Goal: Information Seeking & Learning: Learn about a topic

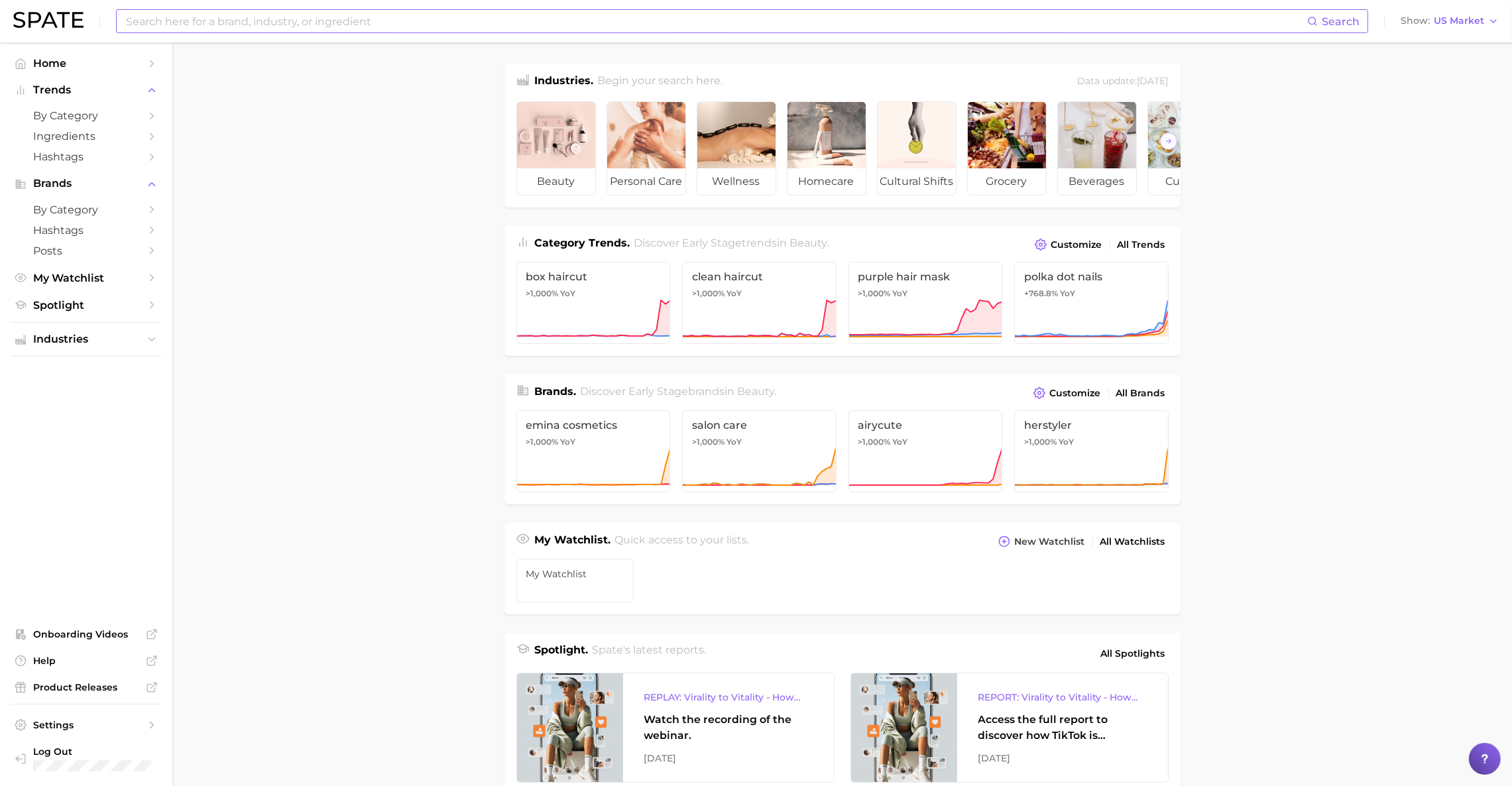
click at [236, 19] on input at bounding box center [716, 20] width 1182 height 22
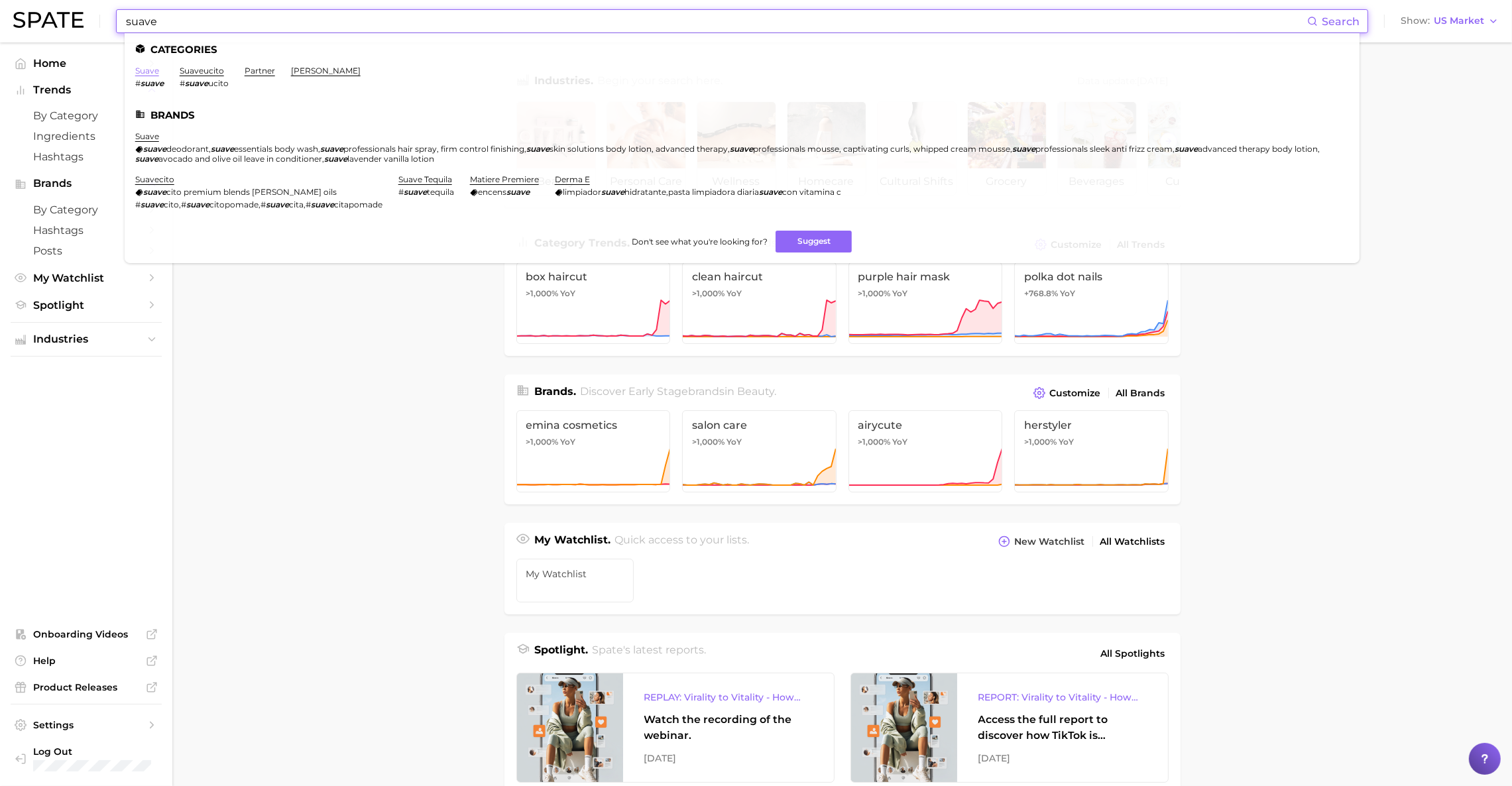
type input "suave"
click at [140, 70] on link "suave" at bounding box center [147, 70] width 24 height 10
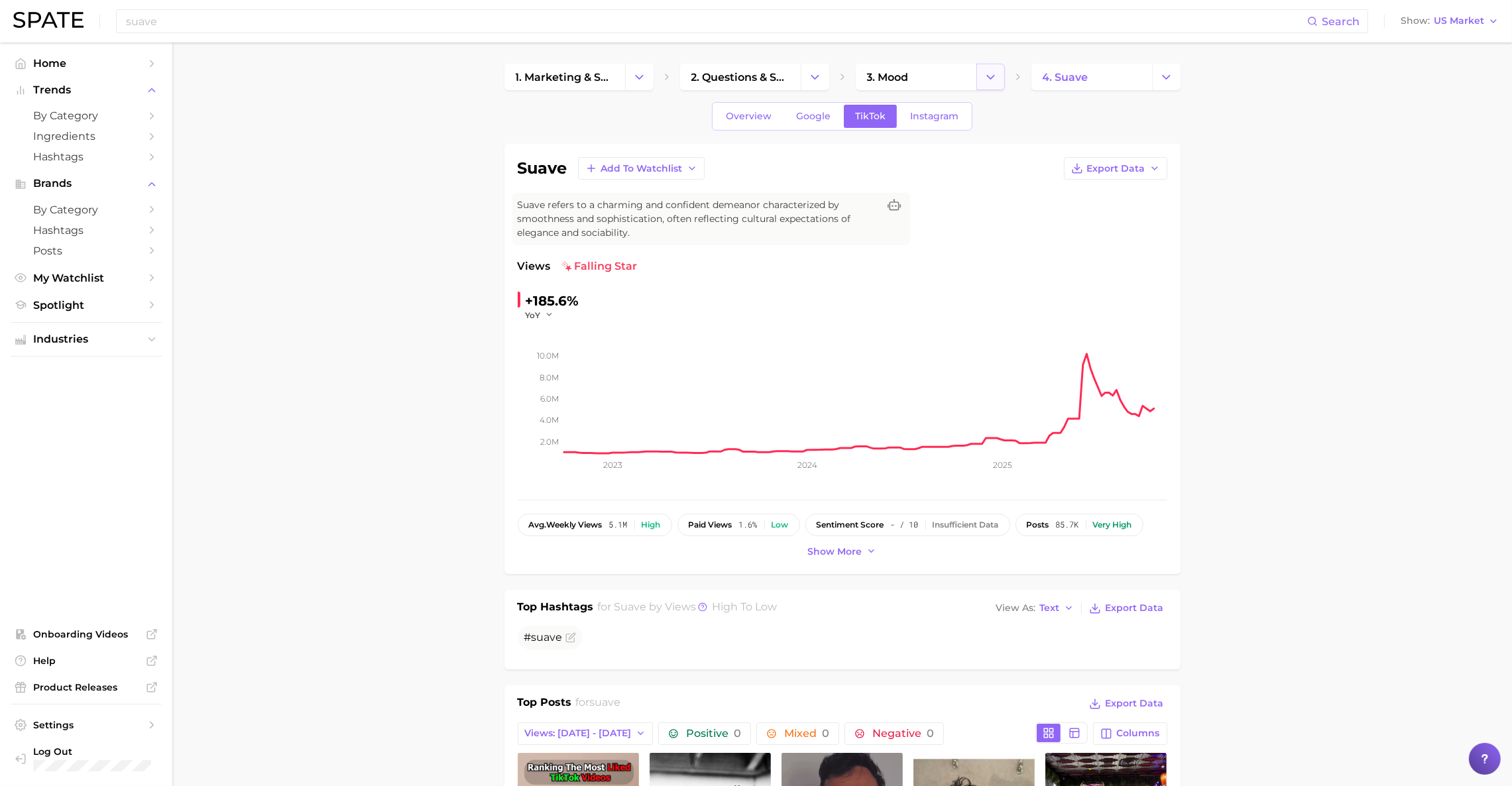
click at [993, 82] on icon "Change Category" at bounding box center [990, 77] width 14 height 14
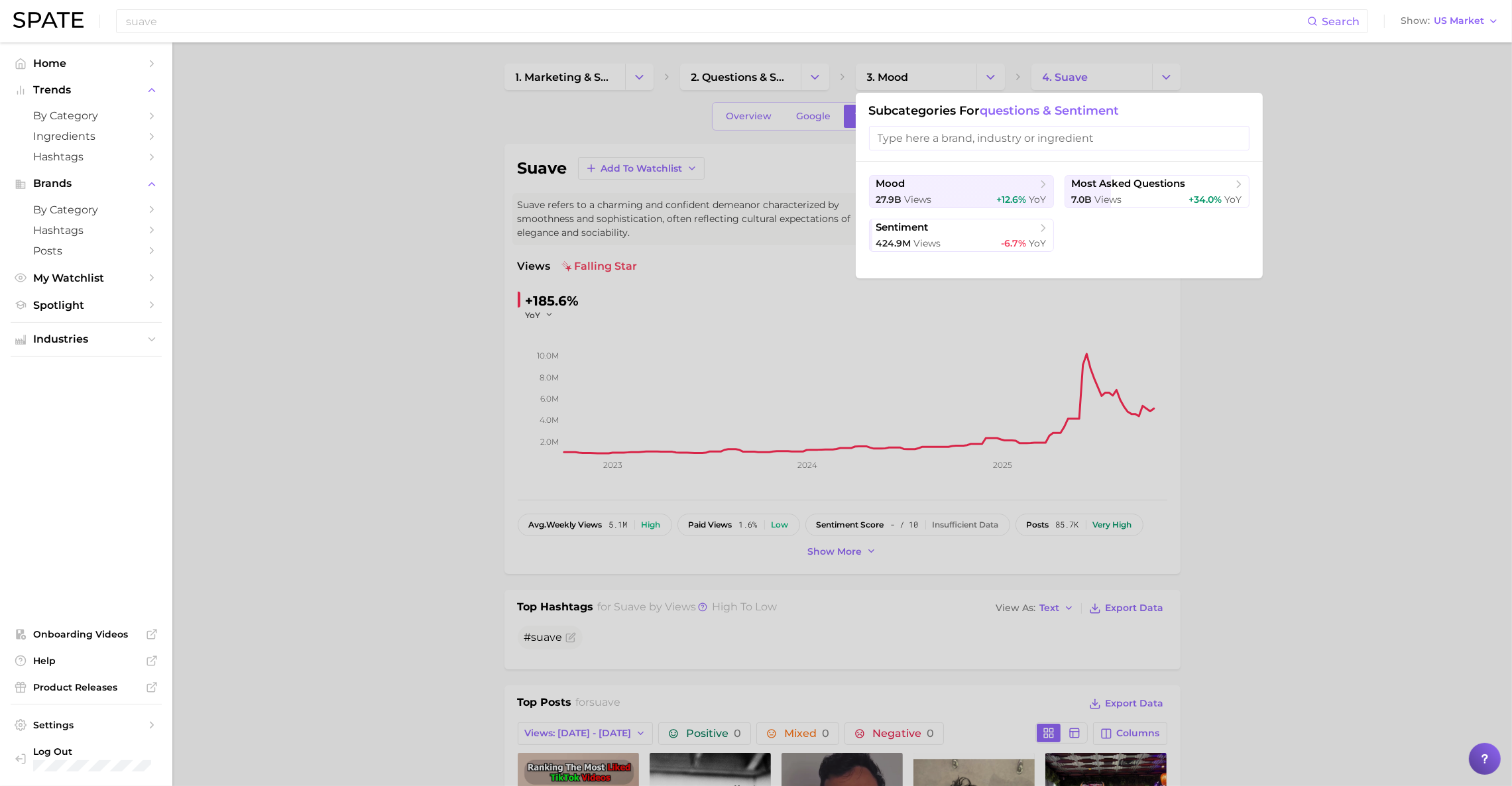
click at [822, 78] on div at bounding box center [756, 393] width 1512 height 786
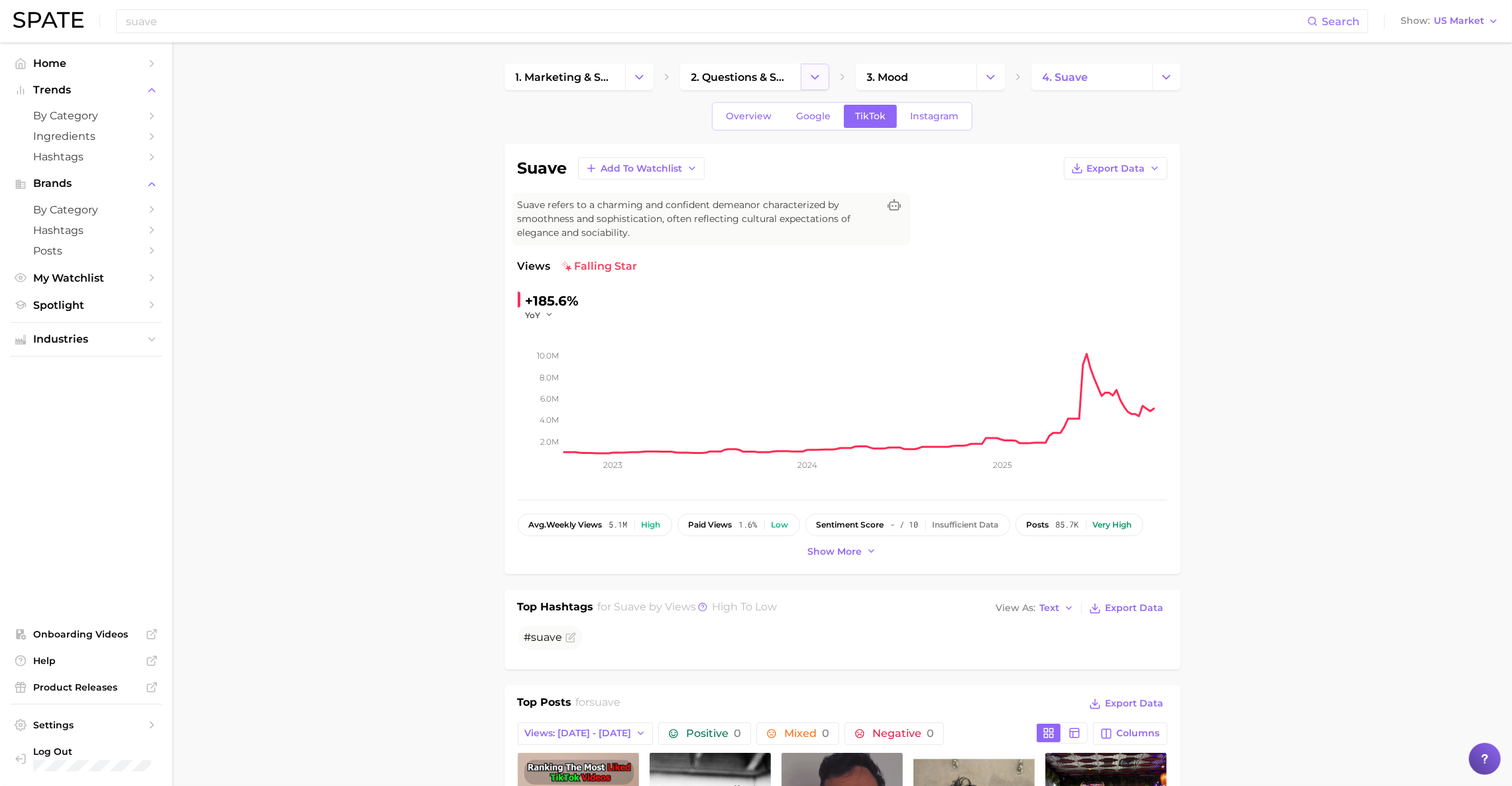
click at [817, 78] on icon "Change Category" at bounding box center [815, 77] width 14 height 14
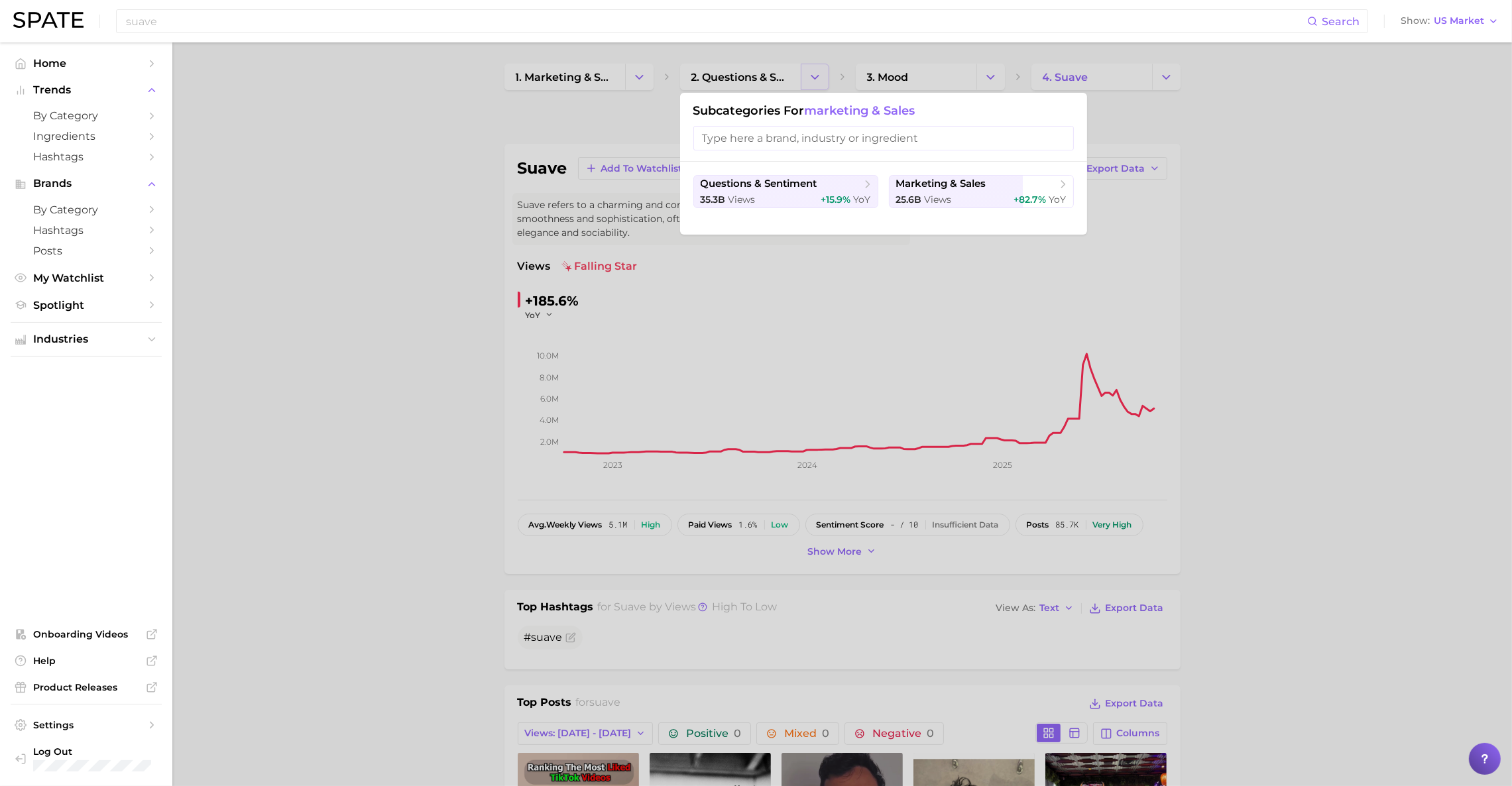
click at [817, 78] on div at bounding box center [756, 393] width 1512 height 786
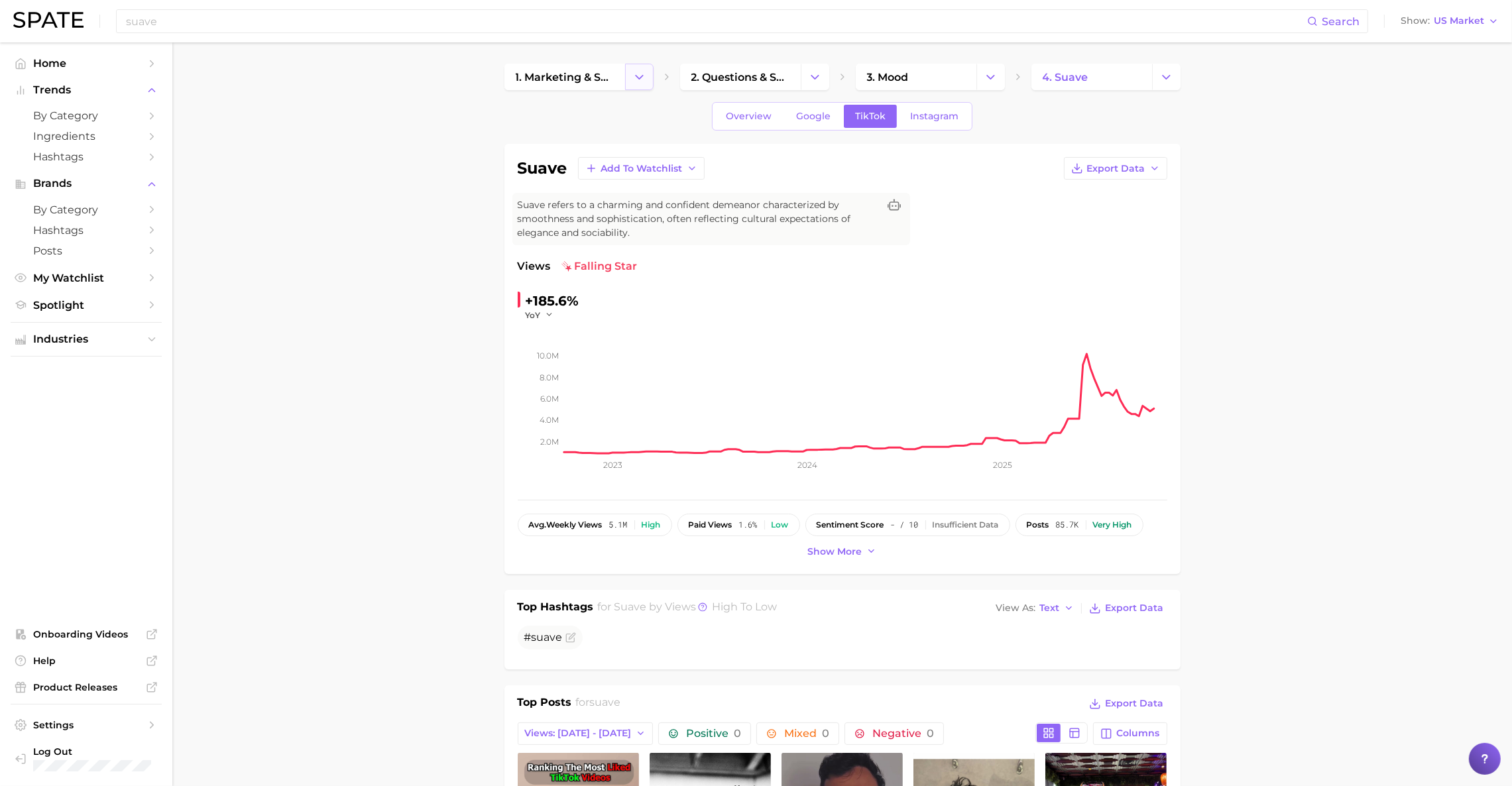
click at [637, 74] on icon "Change Category" at bounding box center [639, 77] width 14 height 14
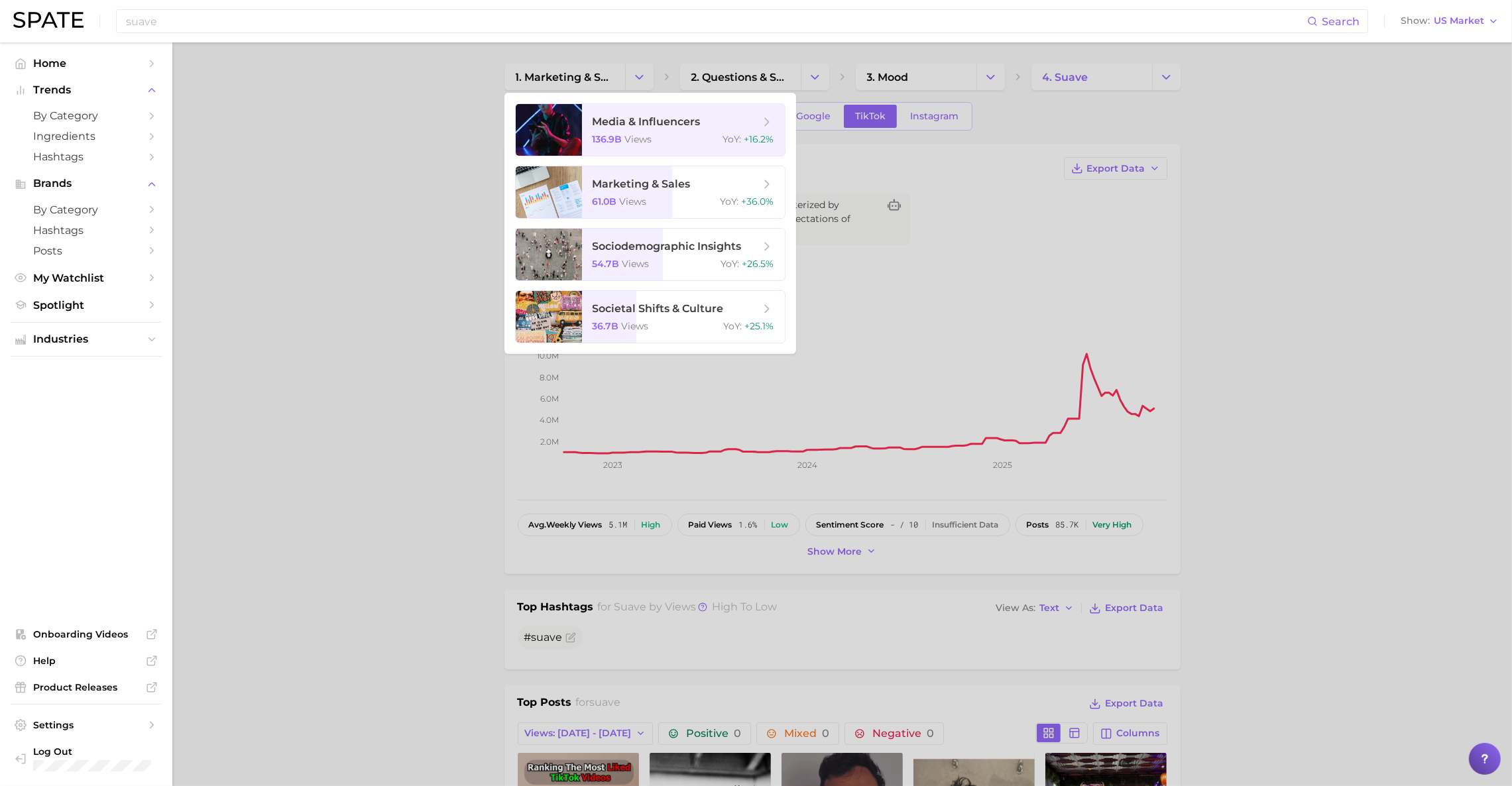
click at [321, 340] on div at bounding box center [756, 393] width 1512 height 786
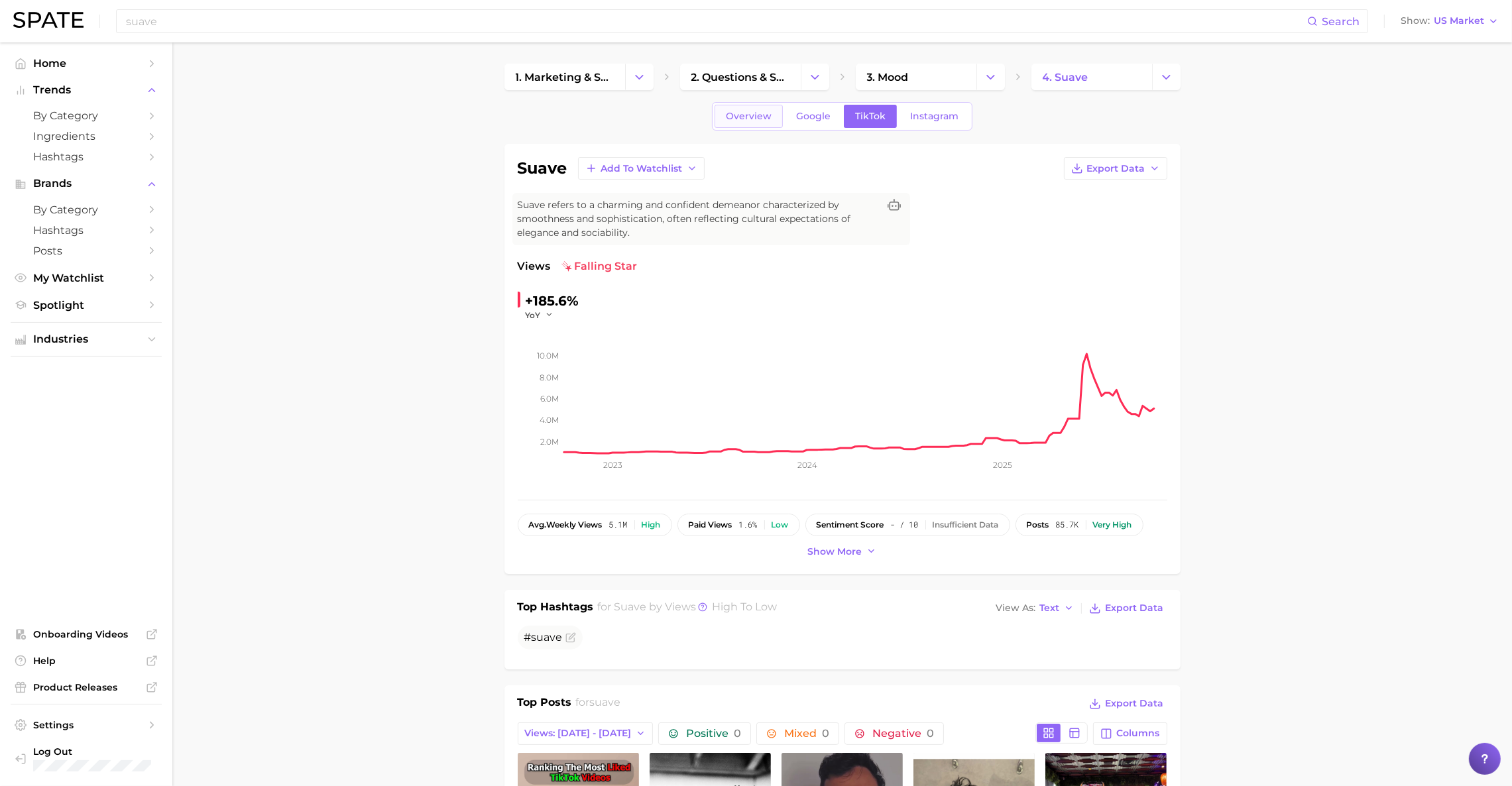
click at [746, 123] on link "Overview" at bounding box center [749, 117] width 68 height 23
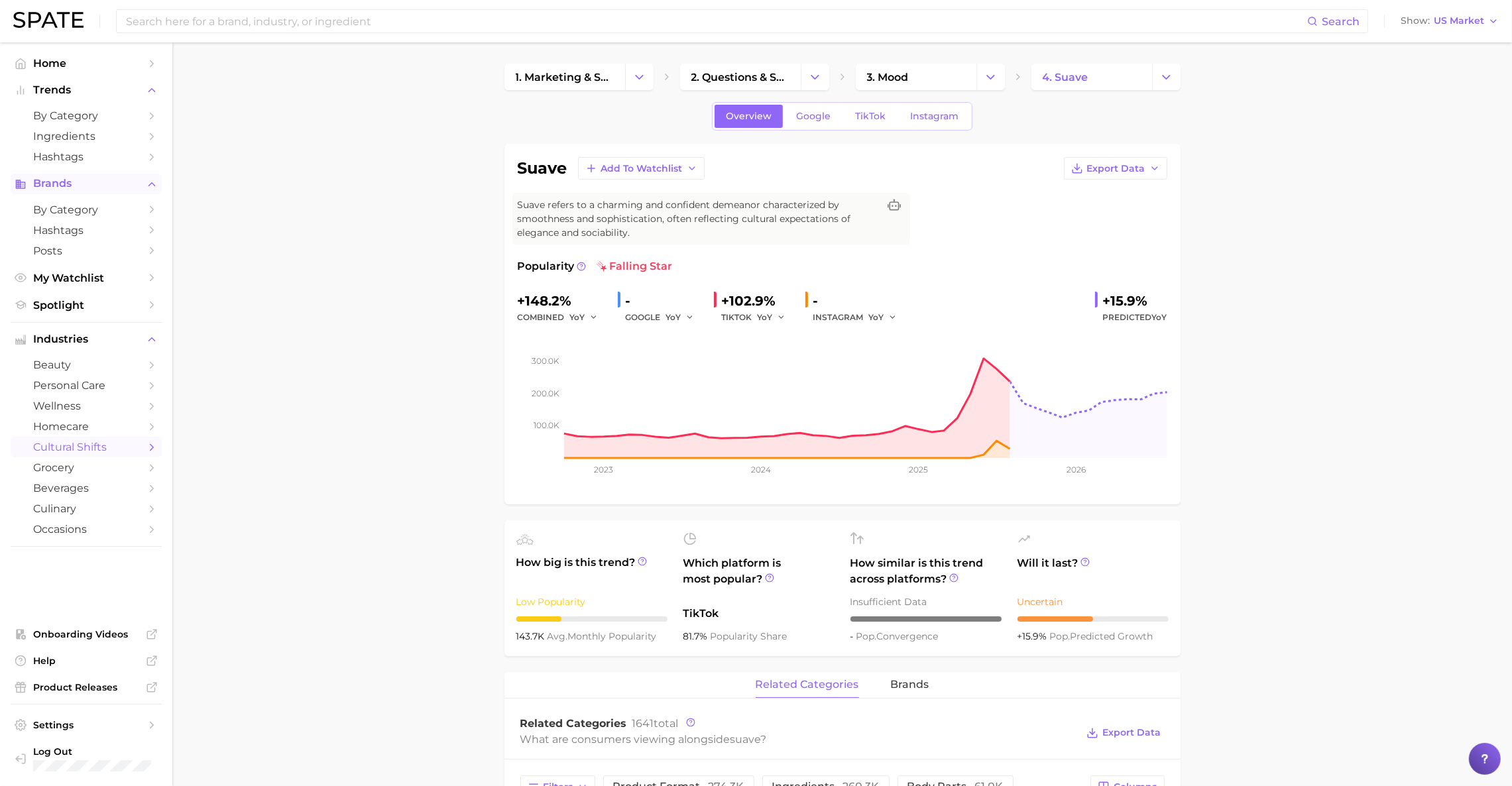
click at [86, 186] on span "Brands" at bounding box center [86, 183] width 106 height 12
click at [74, 186] on span "Brands" at bounding box center [86, 183] width 106 height 12
click at [78, 217] on link "by Category" at bounding box center [86, 209] width 151 height 20
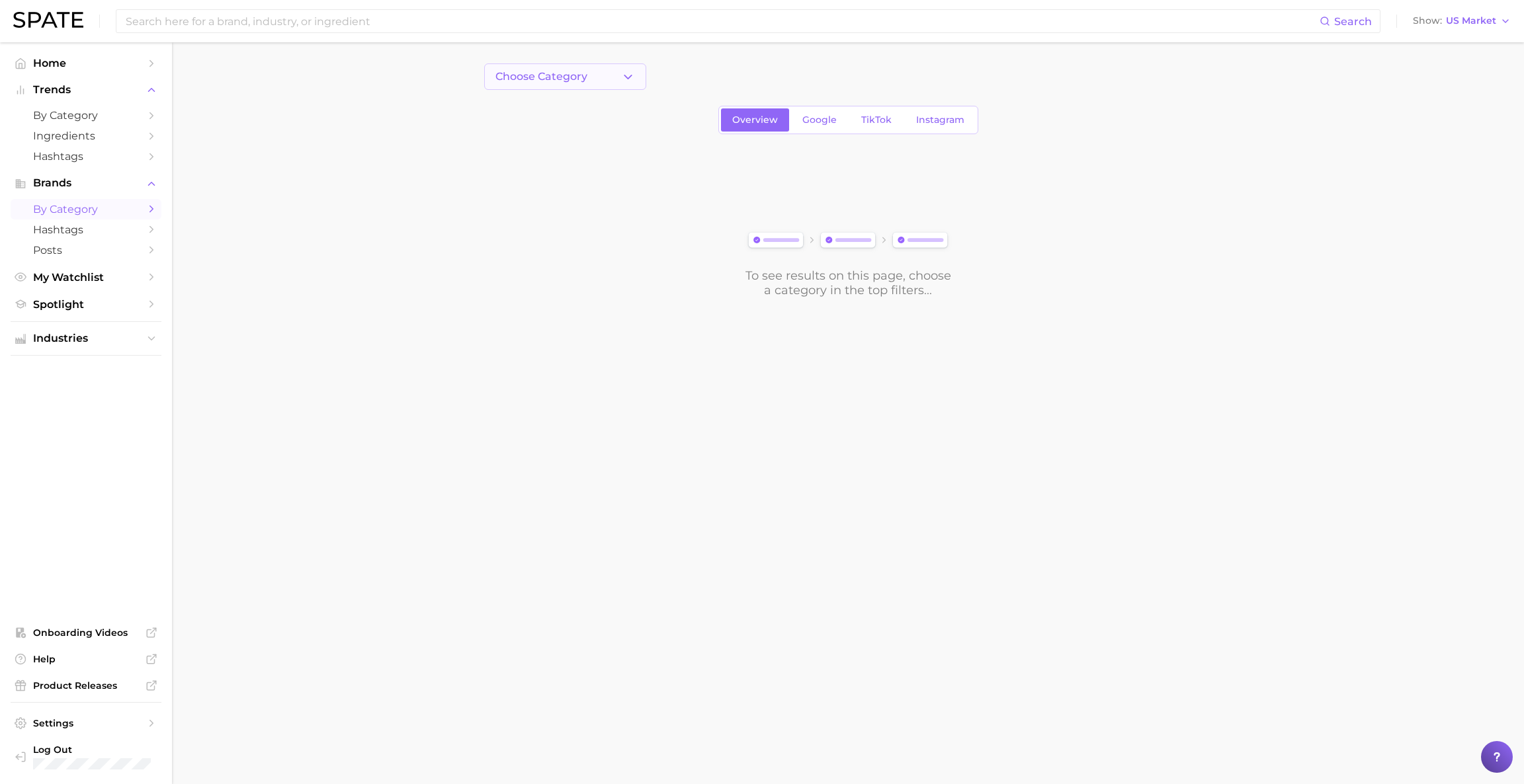
click at [606, 81] on button "Choose Category" at bounding box center [565, 76] width 162 height 26
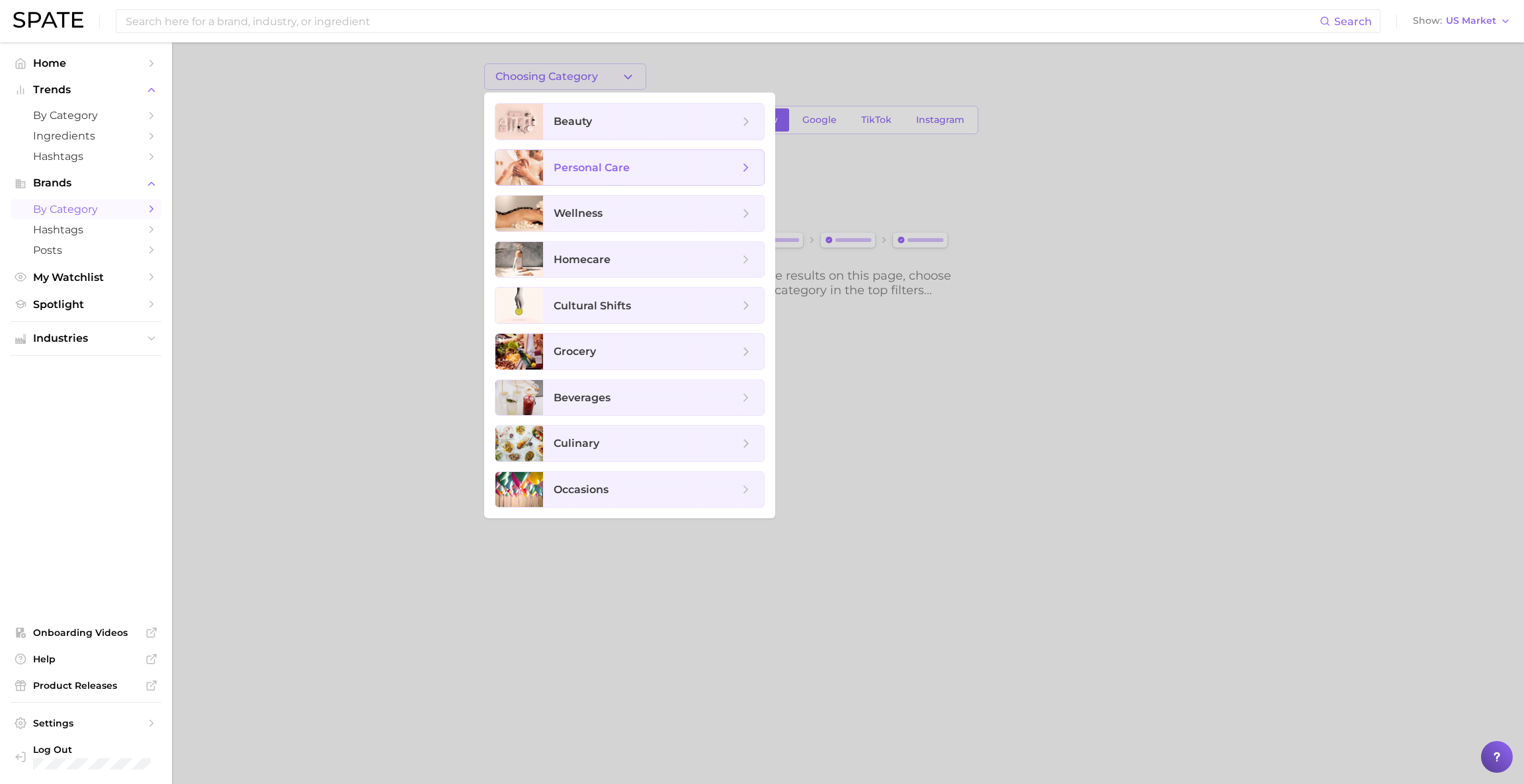
click at [596, 164] on span "personal care" at bounding box center [592, 167] width 76 height 13
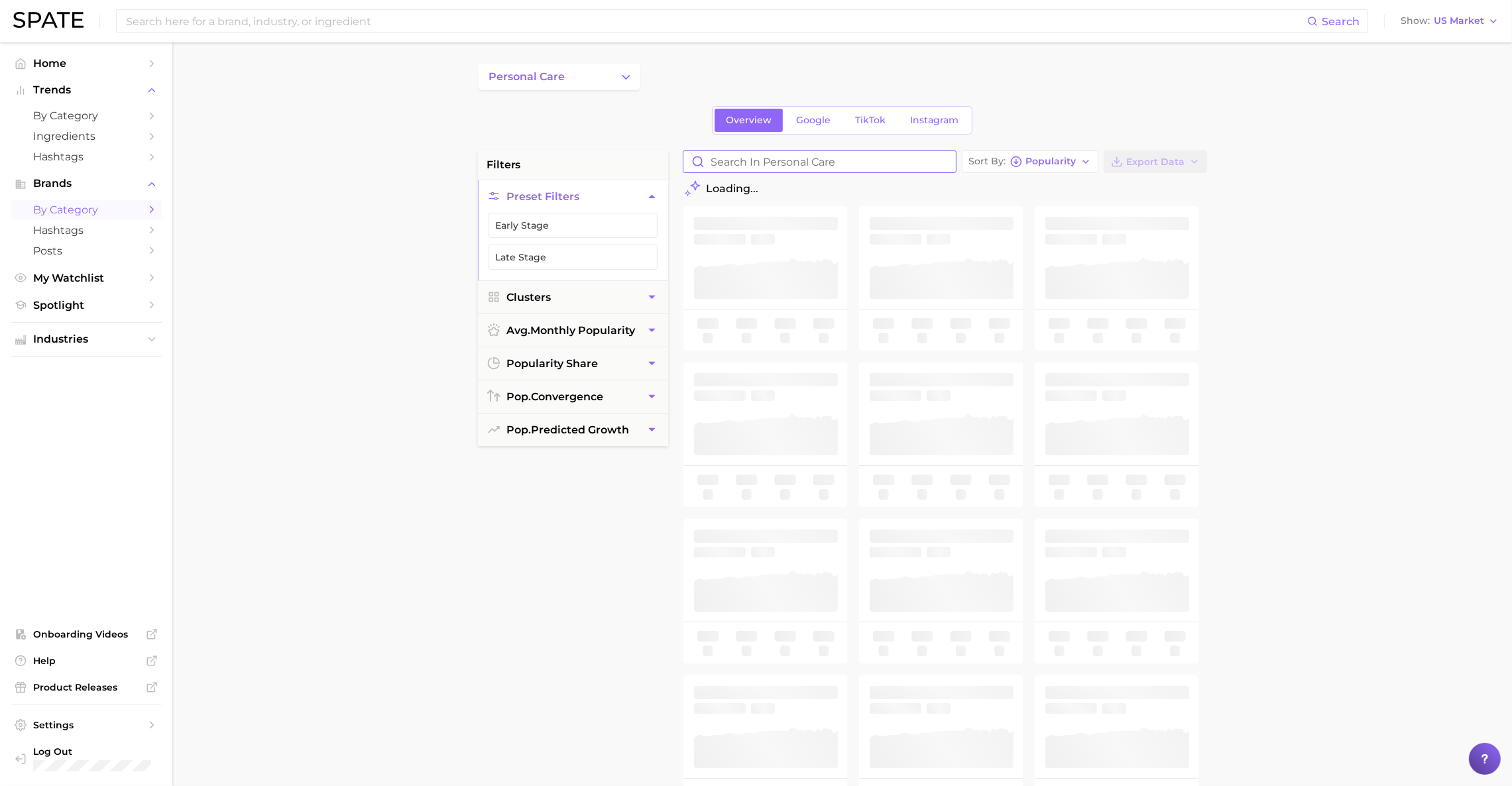
click at [771, 162] on input "Search in personal care" at bounding box center [820, 162] width 273 height 21
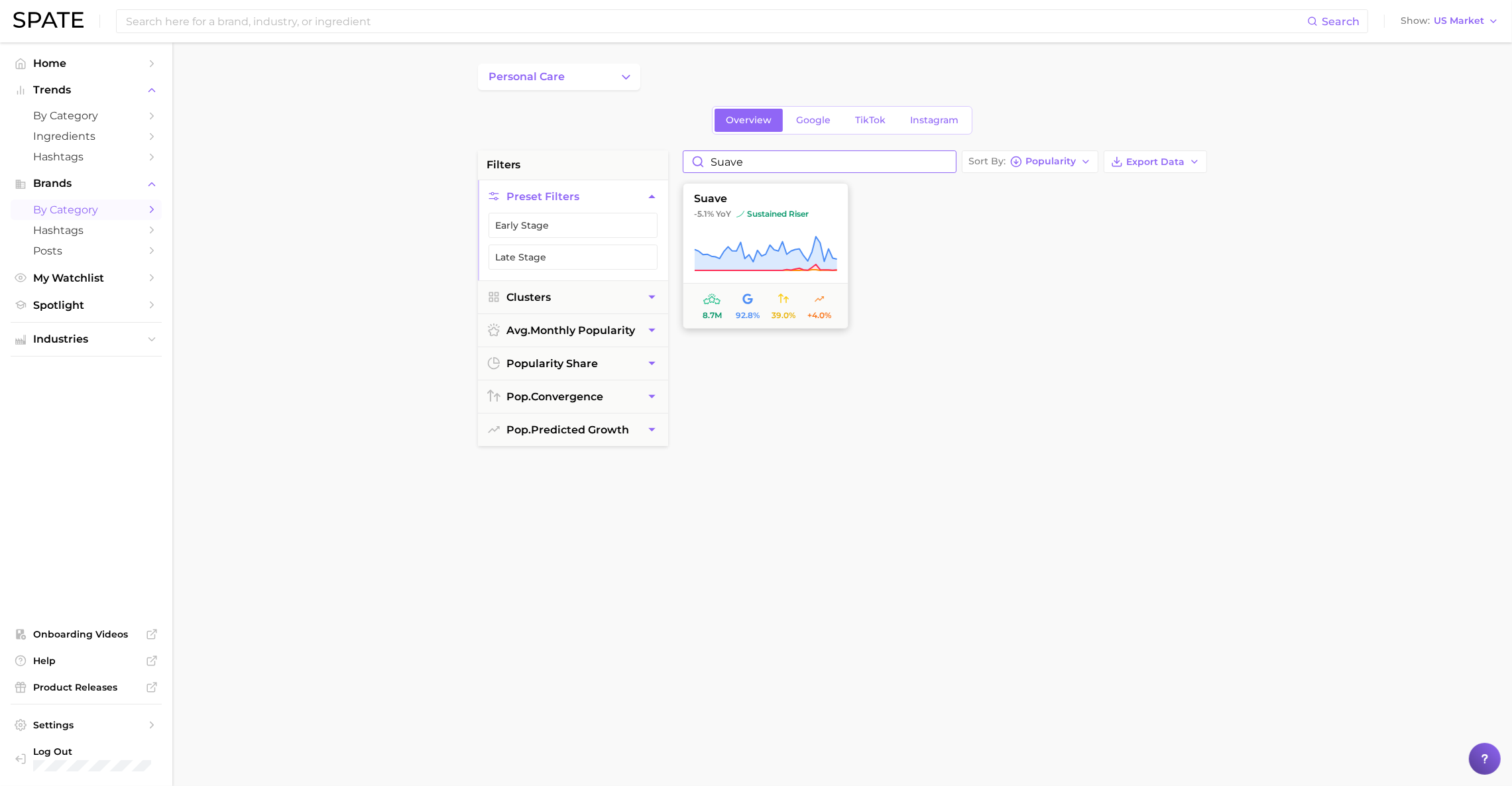
type input "suave"
click at [713, 196] on span "suave" at bounding box center [765, 199] width 165 height 12
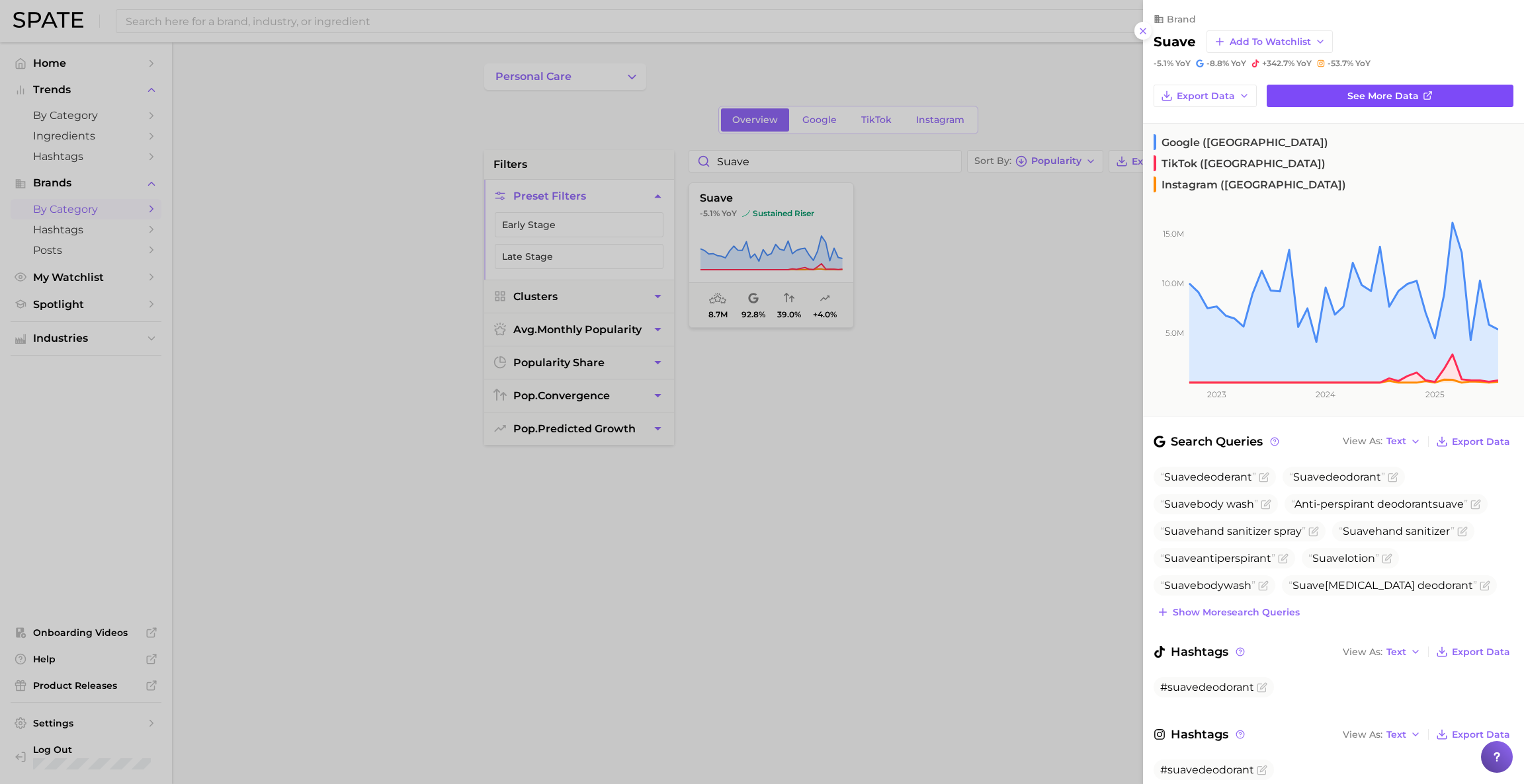
click at [1309, 100] on link "See more data" at bounding box center [1390, 95] width 247 height 22
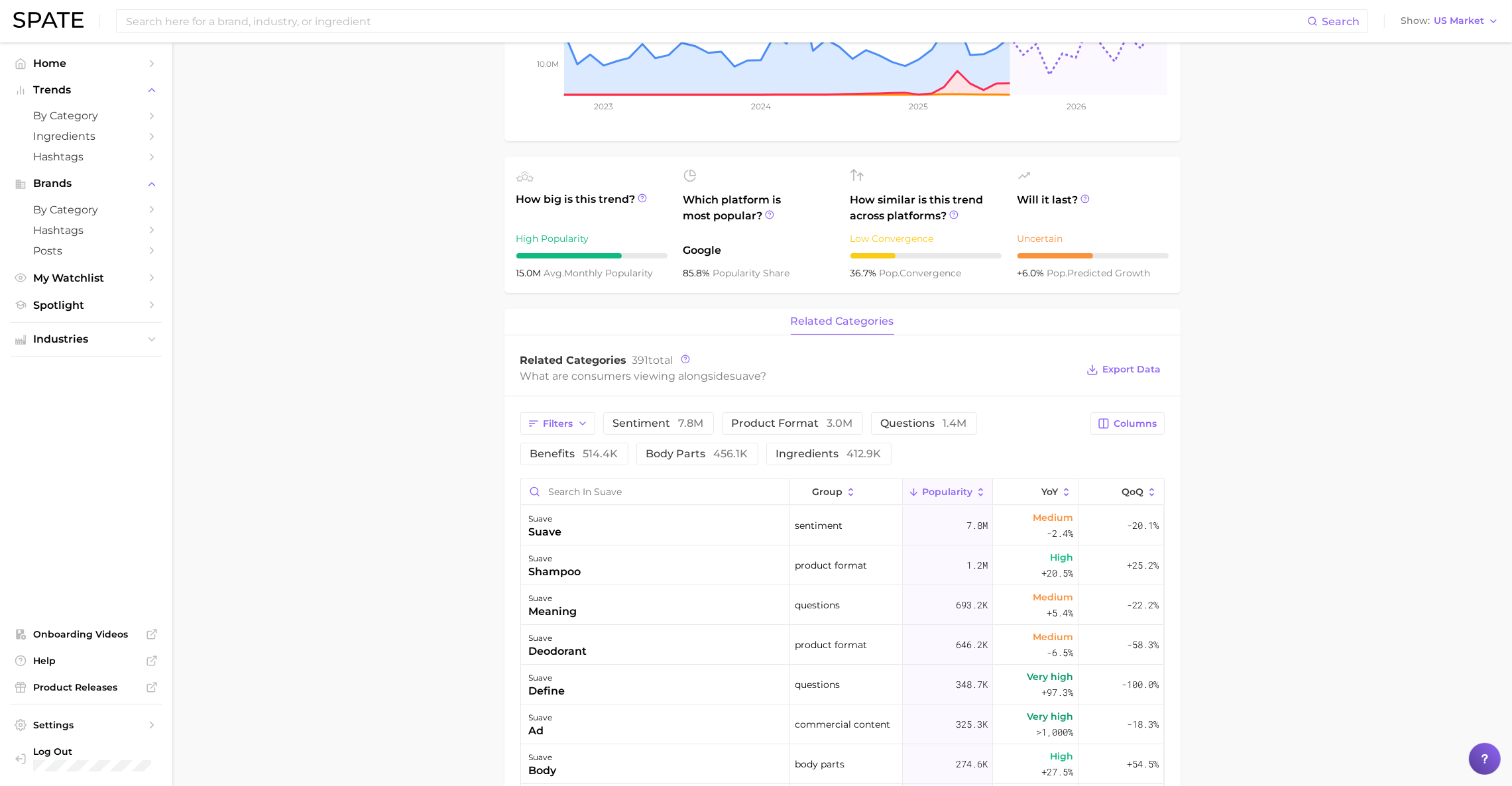
scroll to position [275, 0]
click at [786, 431] on span "product format 3.0m" at bounding box center [792, 426] width 122 height 11
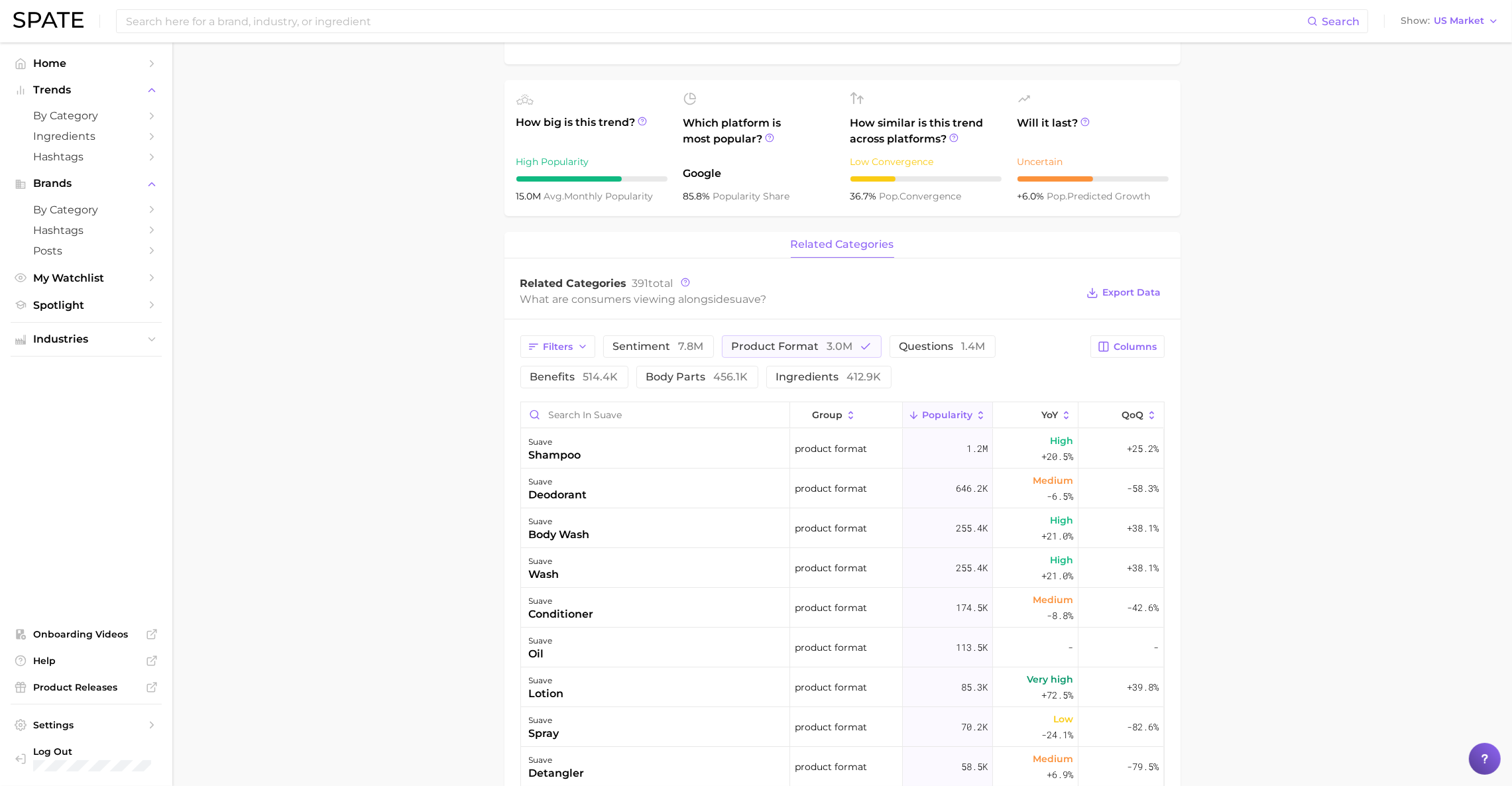
scroll to position [358, 0]
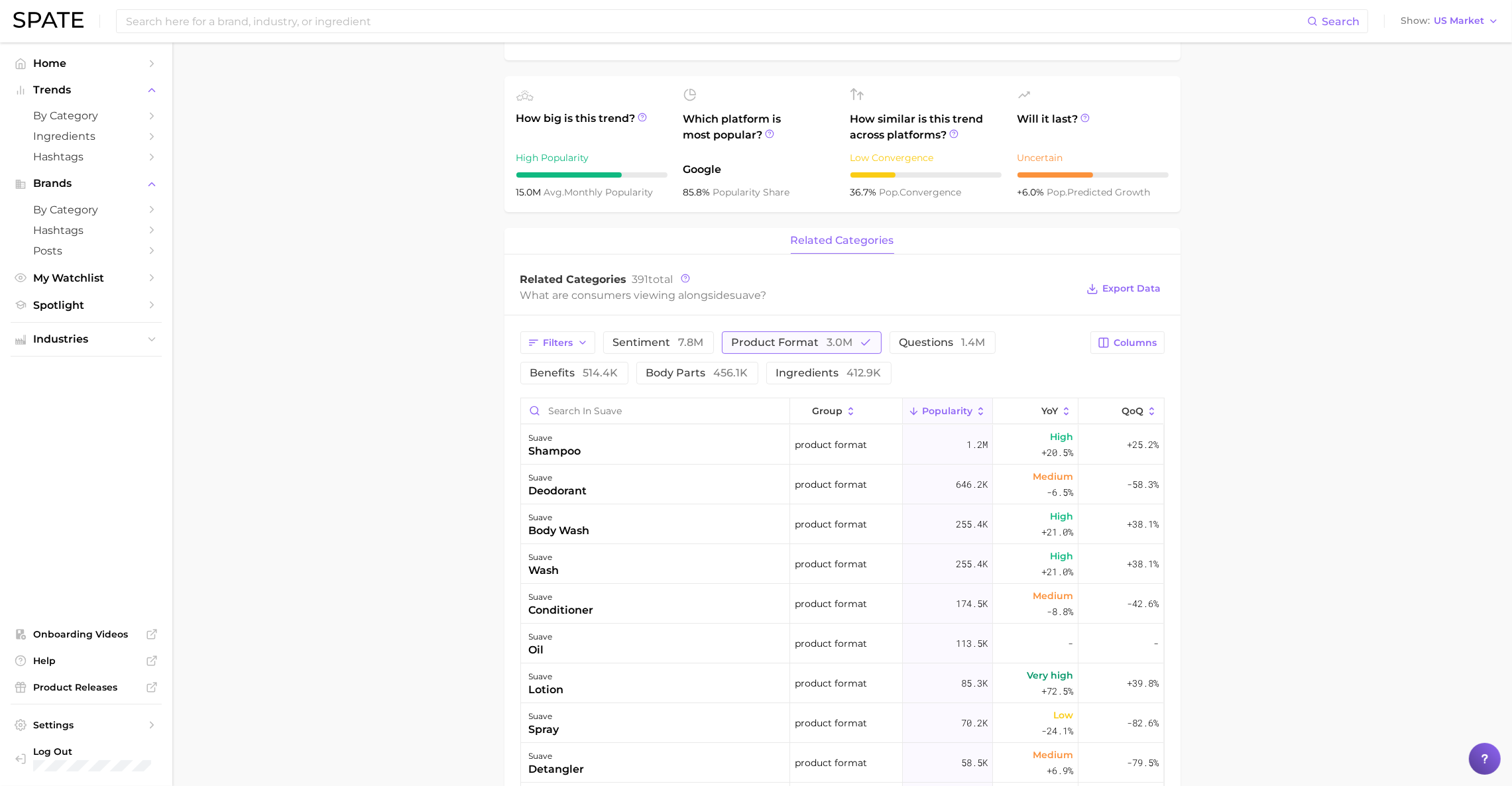
click at [839, 349] on span "3.0m" at bounding box center [839, 342] width 26 height 13
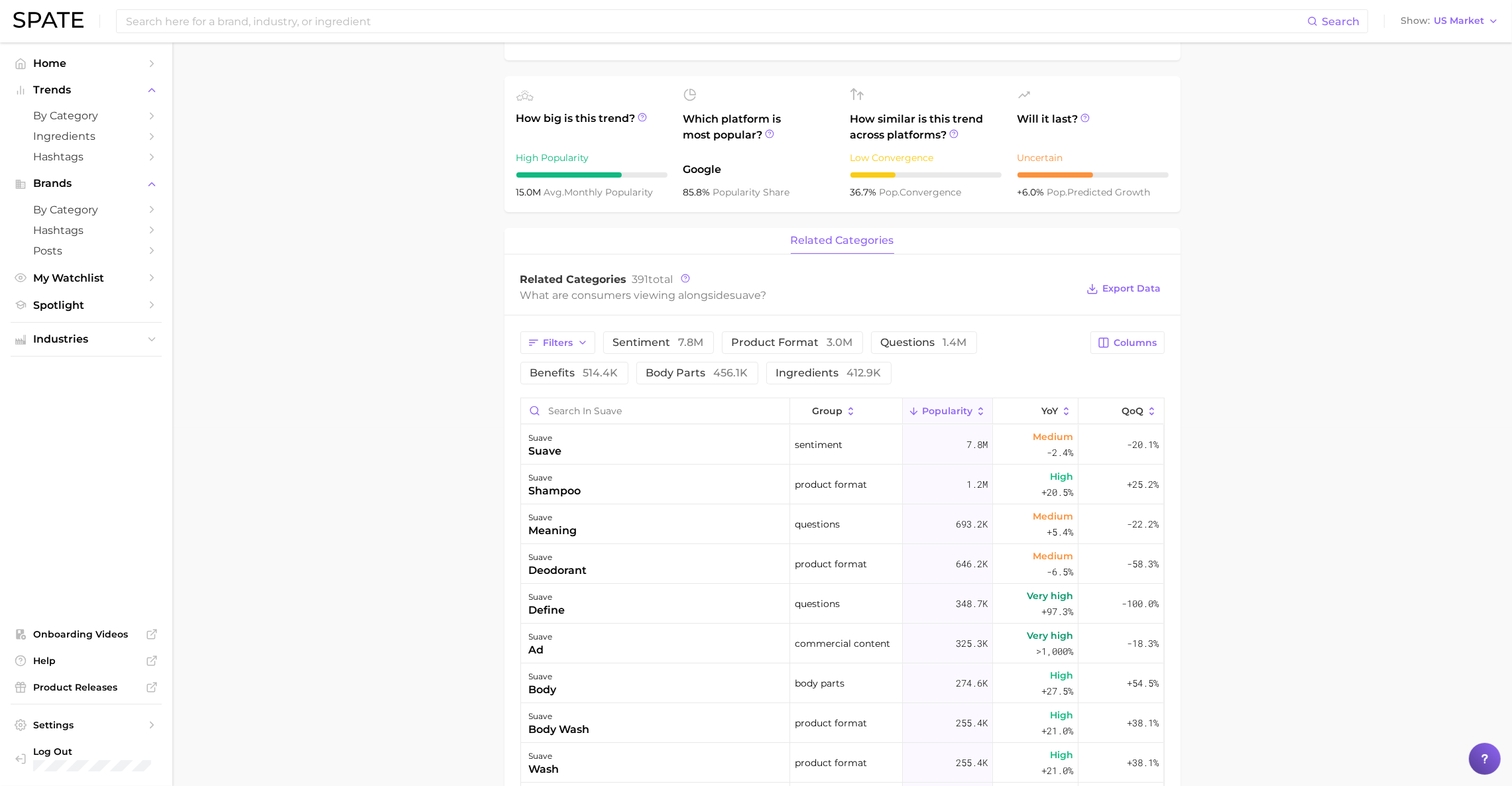
scroll to position [0, 0]
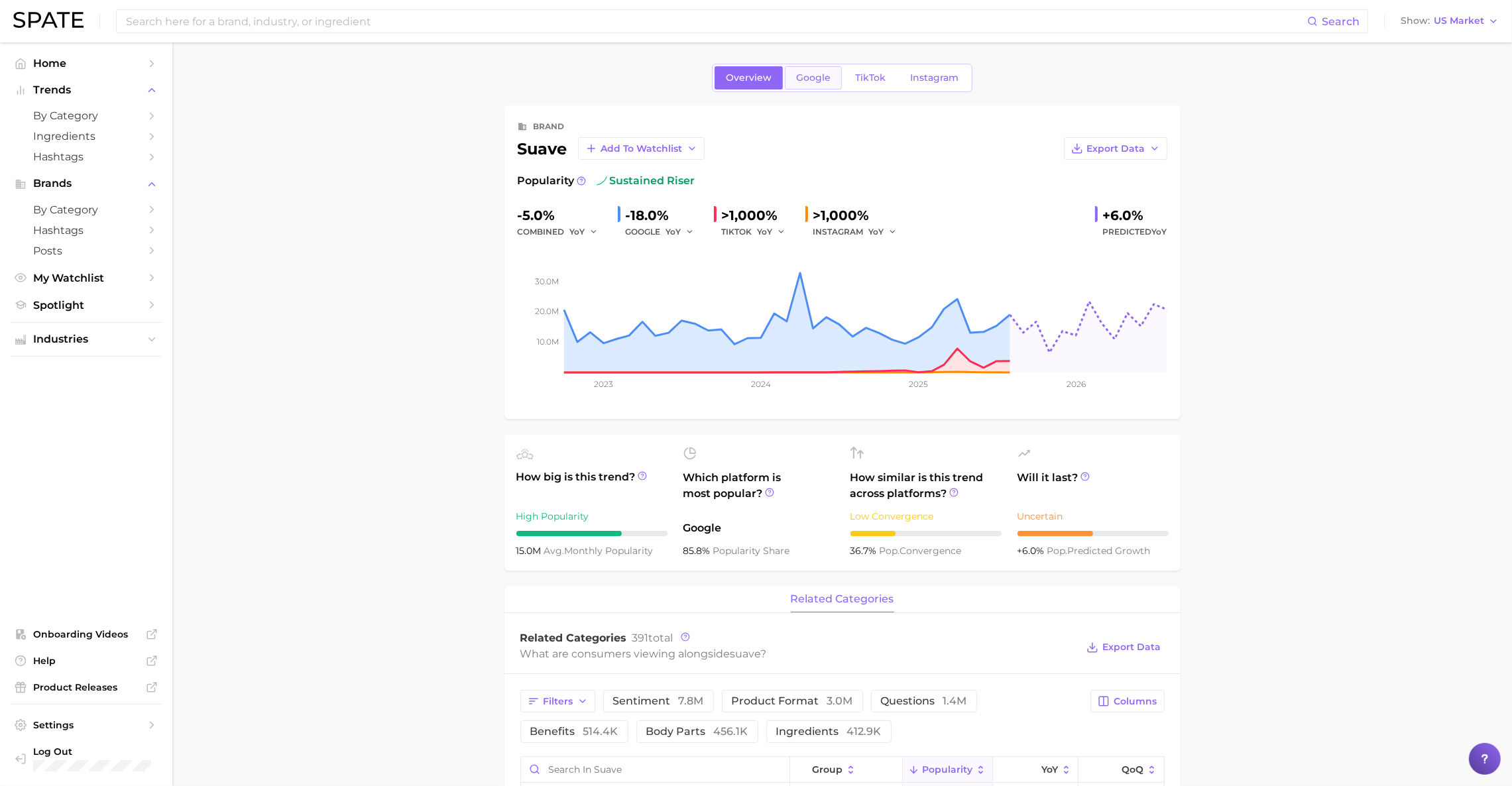
click at [827, 74] on span "Google" at bounding box center [812, 78] width 34 height 12
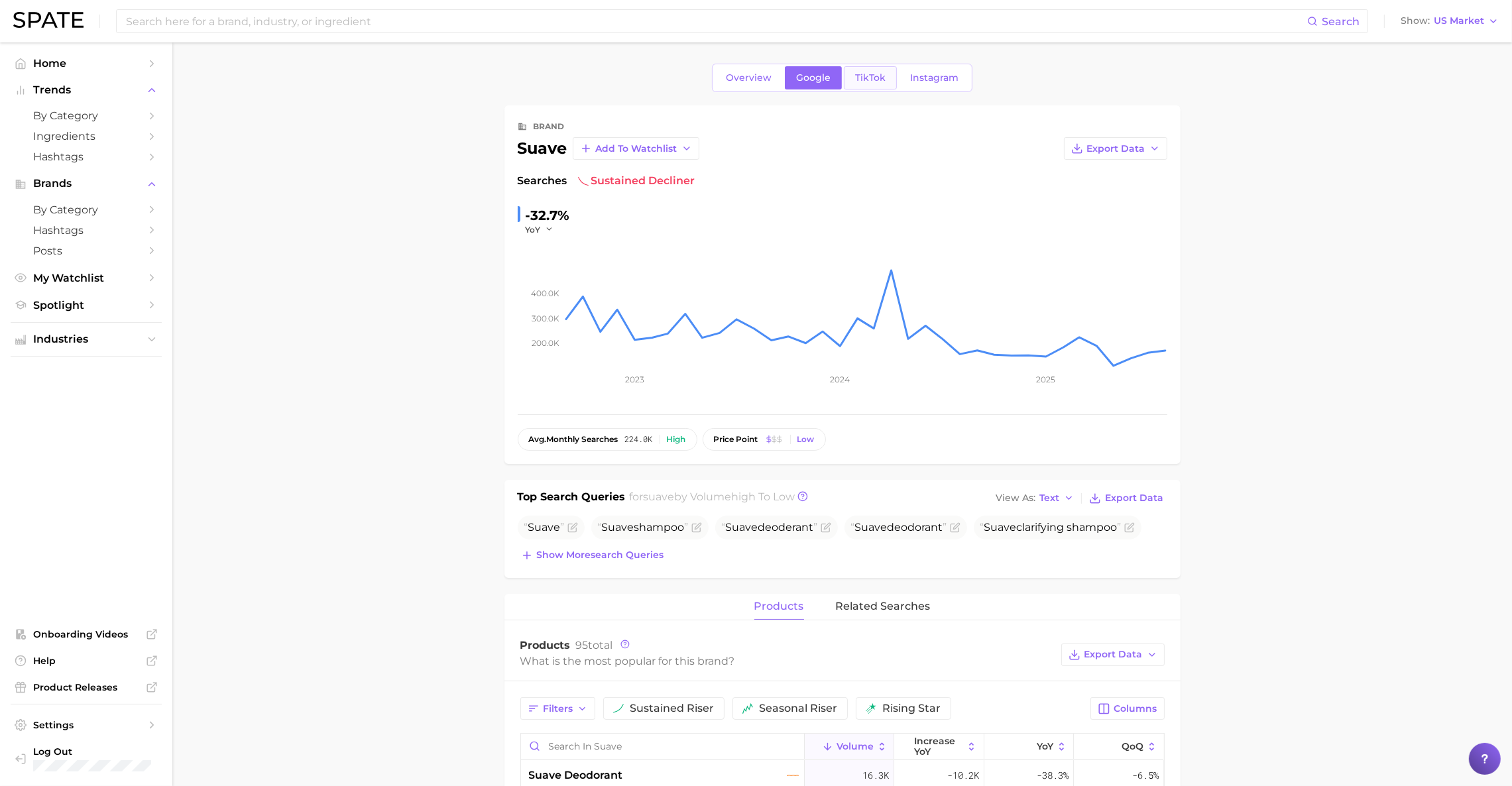
click at [872, 76] on span "TikTok" at bounding box center [869, 78] width 30 height 12
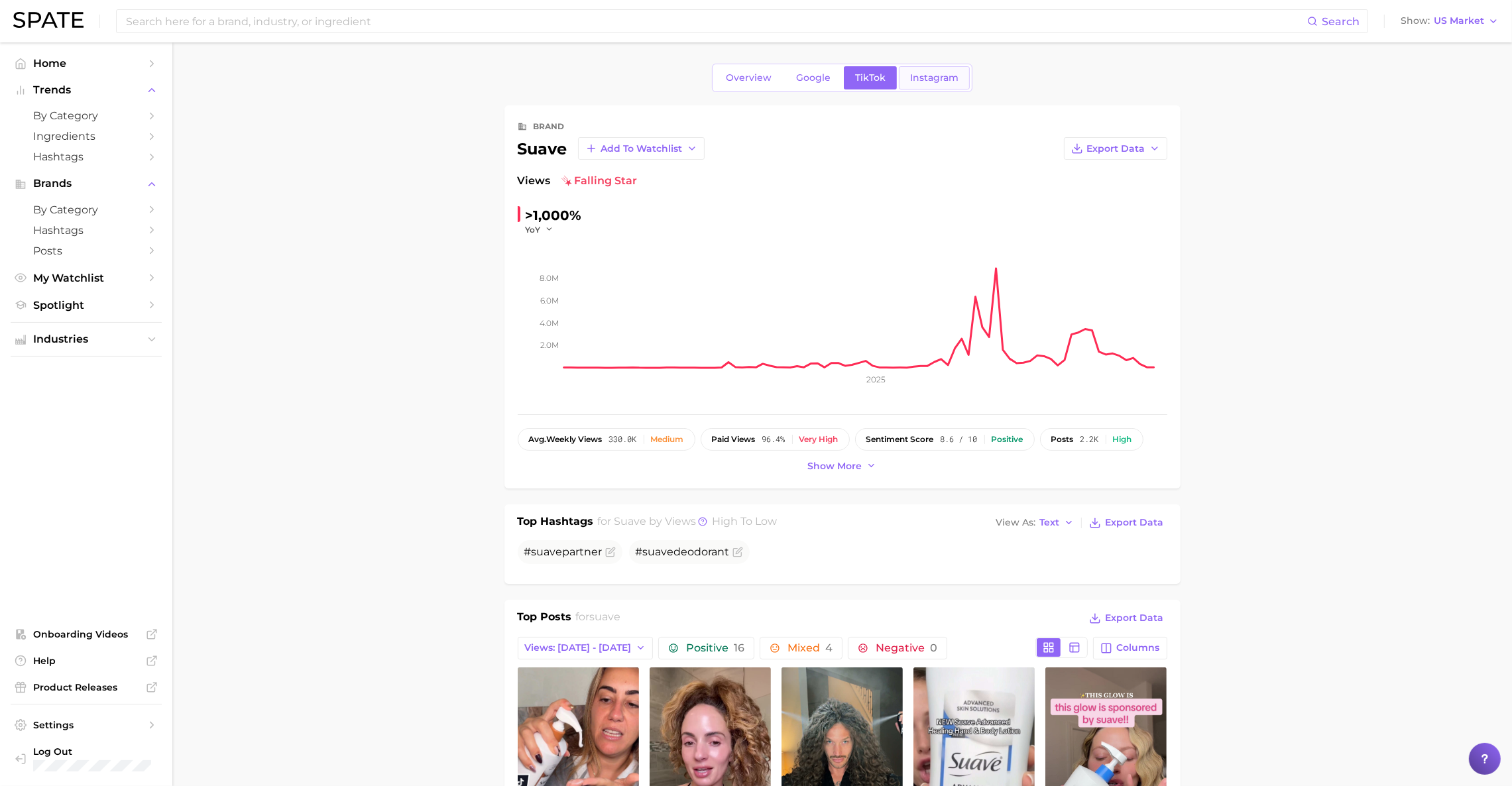
click at [940, 83] on span "Instagram" at bounding box center [935, 78] width 49 height 12
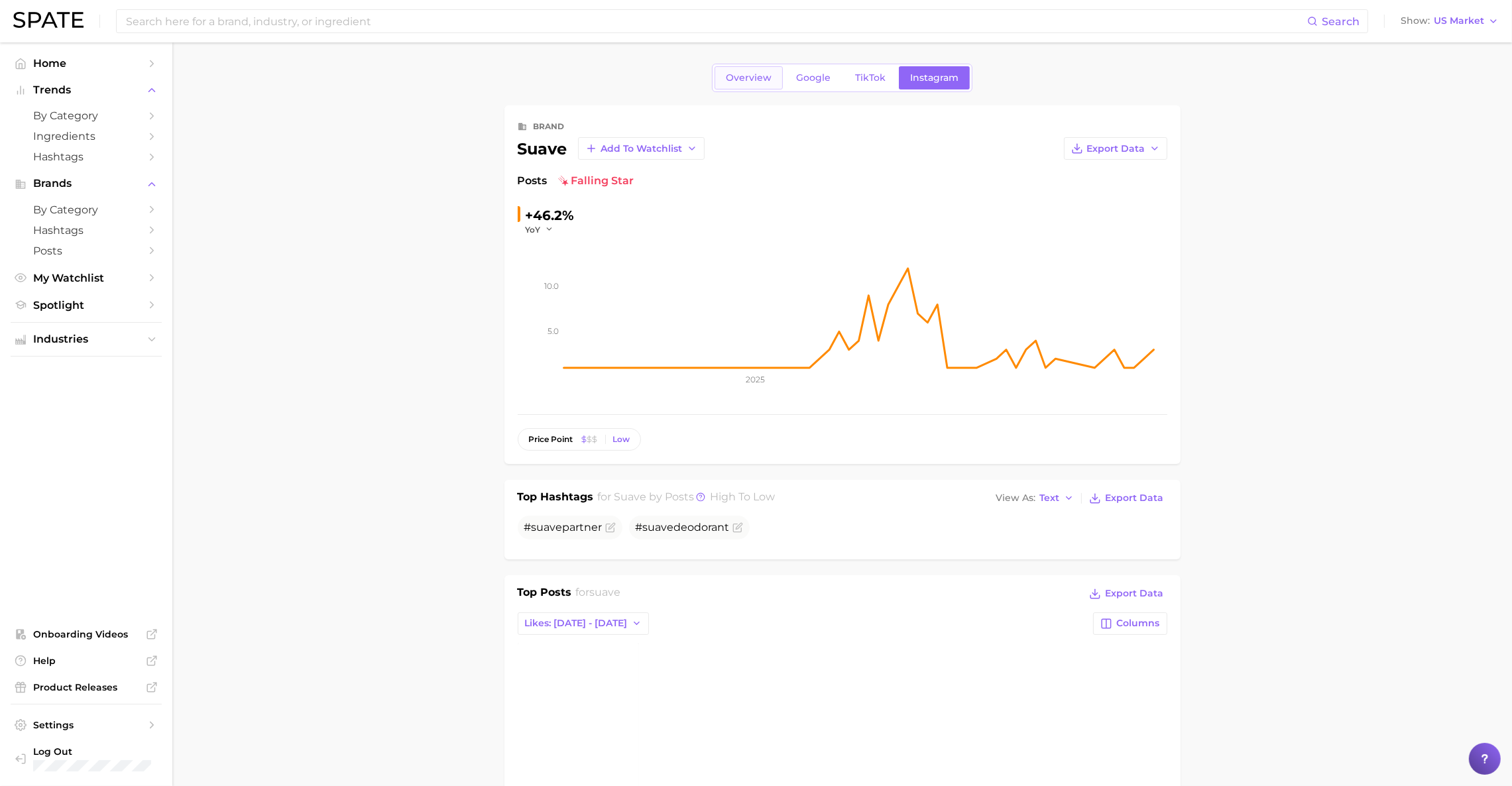
click at [750, 82] on span "Overview" at bounding box center [748, 78] width 46 height 12
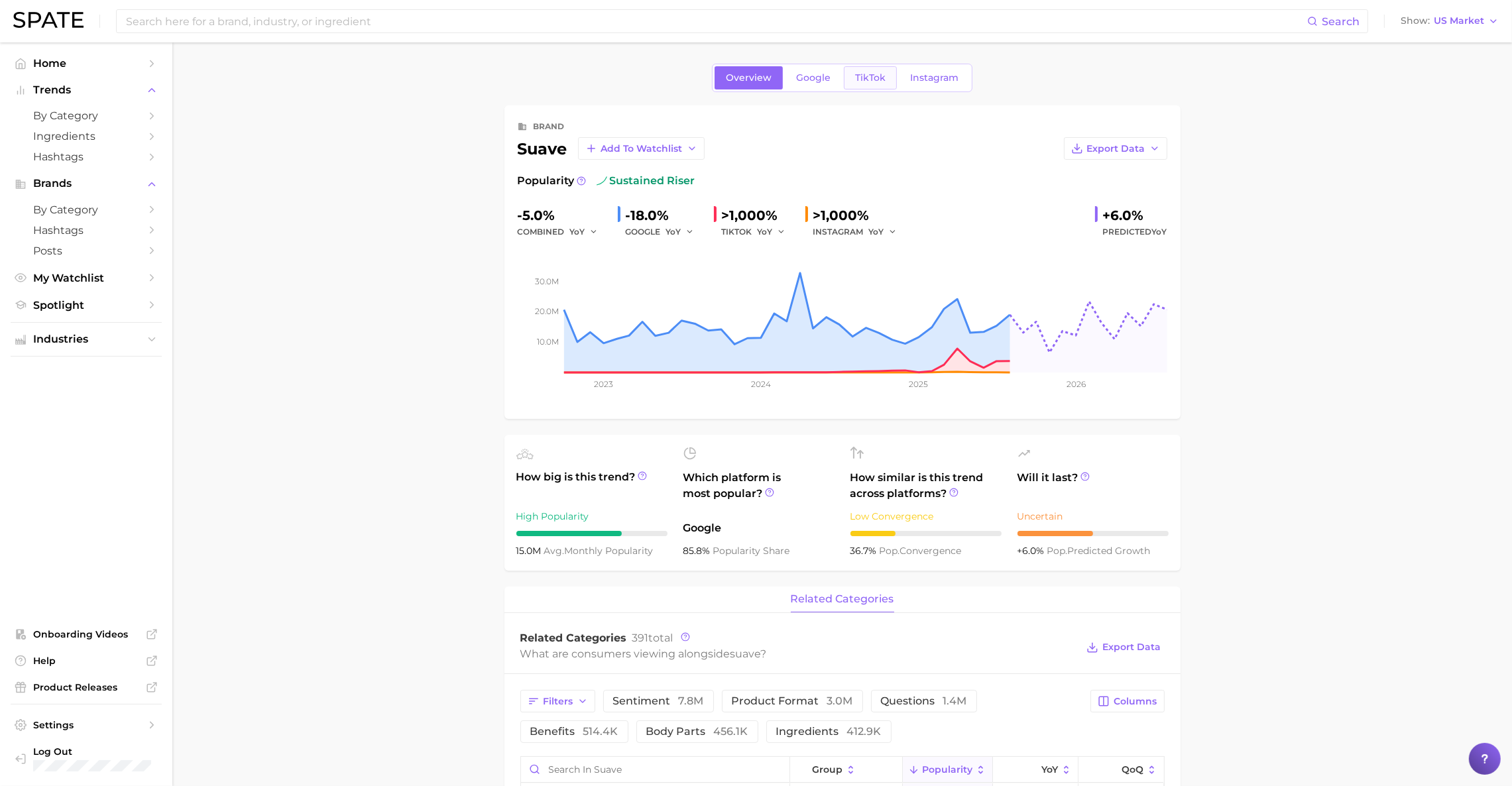
click at [860, 89] on link "TikTok" at bounding box center [869, 78] width 53 height 23
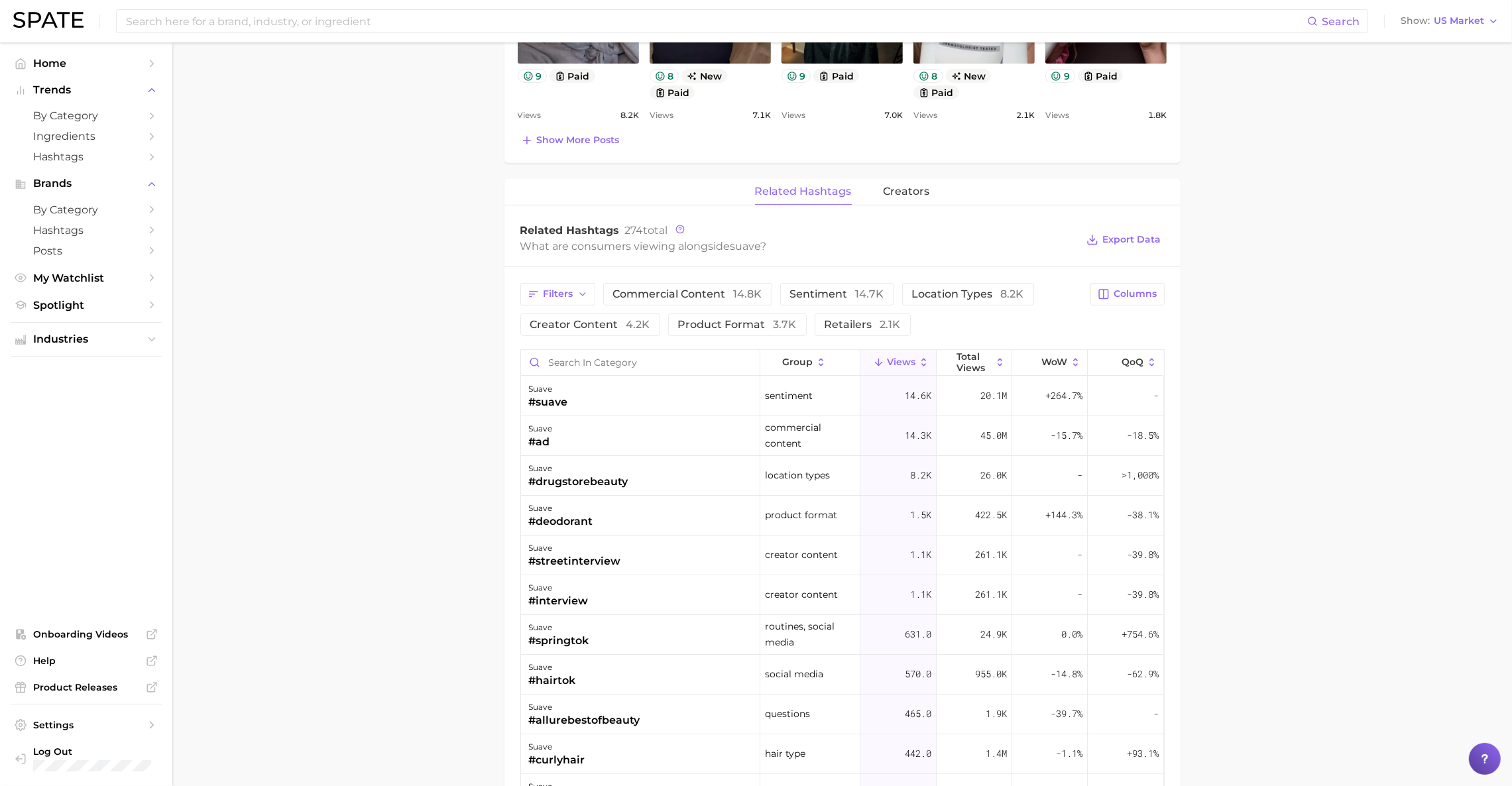
scroll to position [817, 0]
click at [846, 291] on span "sentiment 14.7k" at bounding box center [836, 296] width 94 height 11
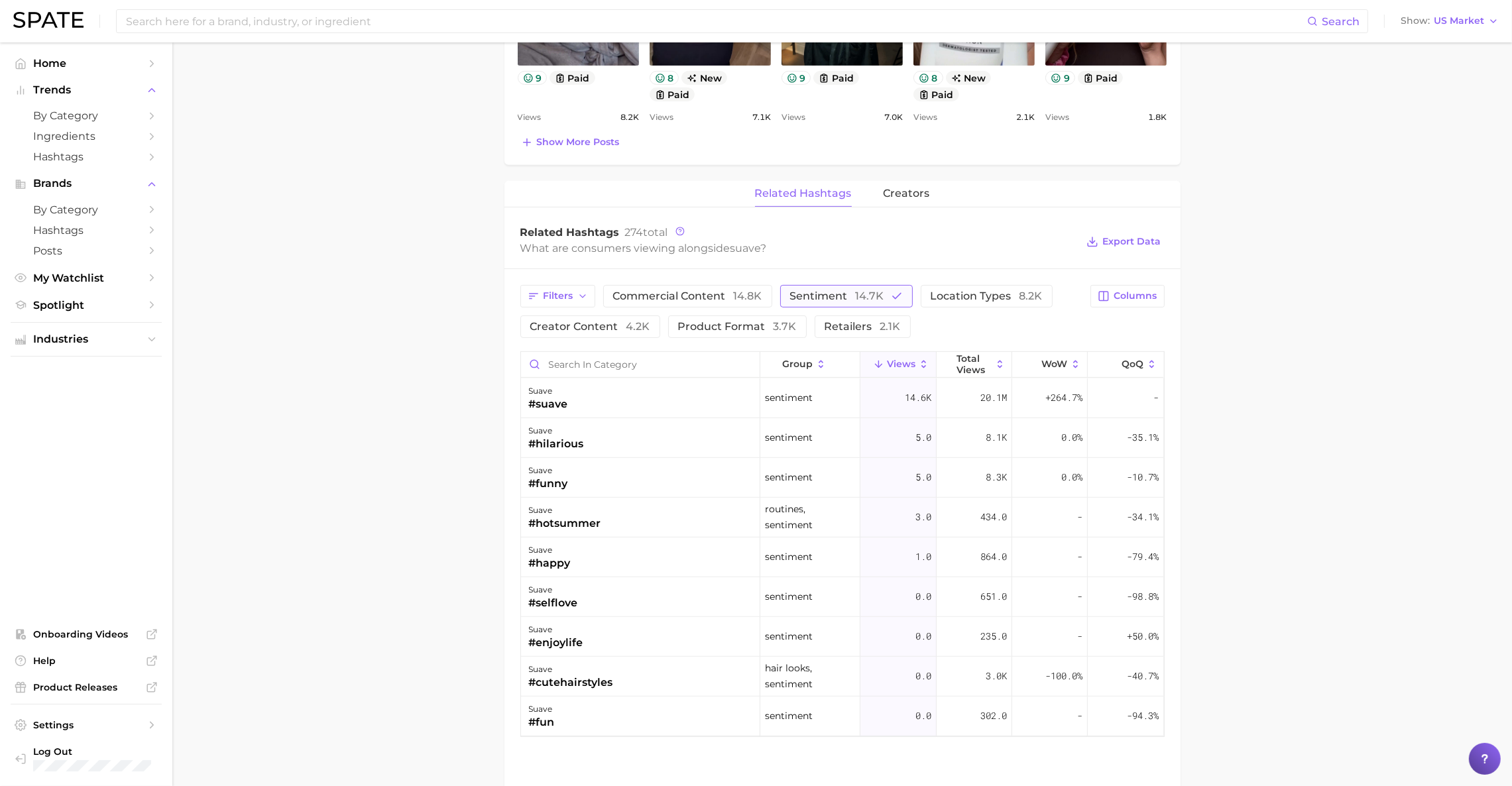
click at [846, 291] on span "sentiment 14.7k" at bounding box center [836, 296] width 94 height 11
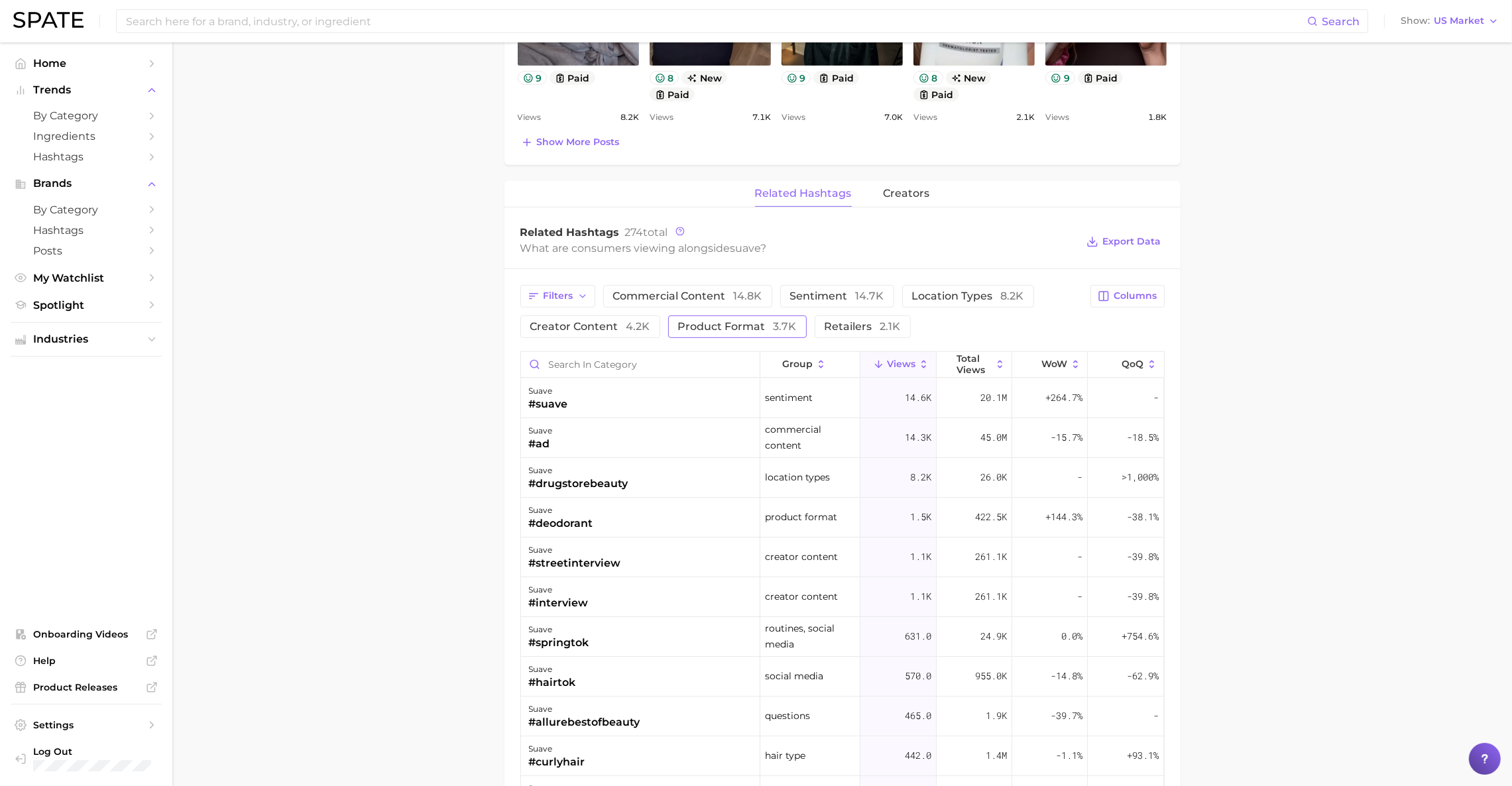
click at [746, 326] on span "product format 3.7k" at bounding box center [737, 326] width 119 height 11
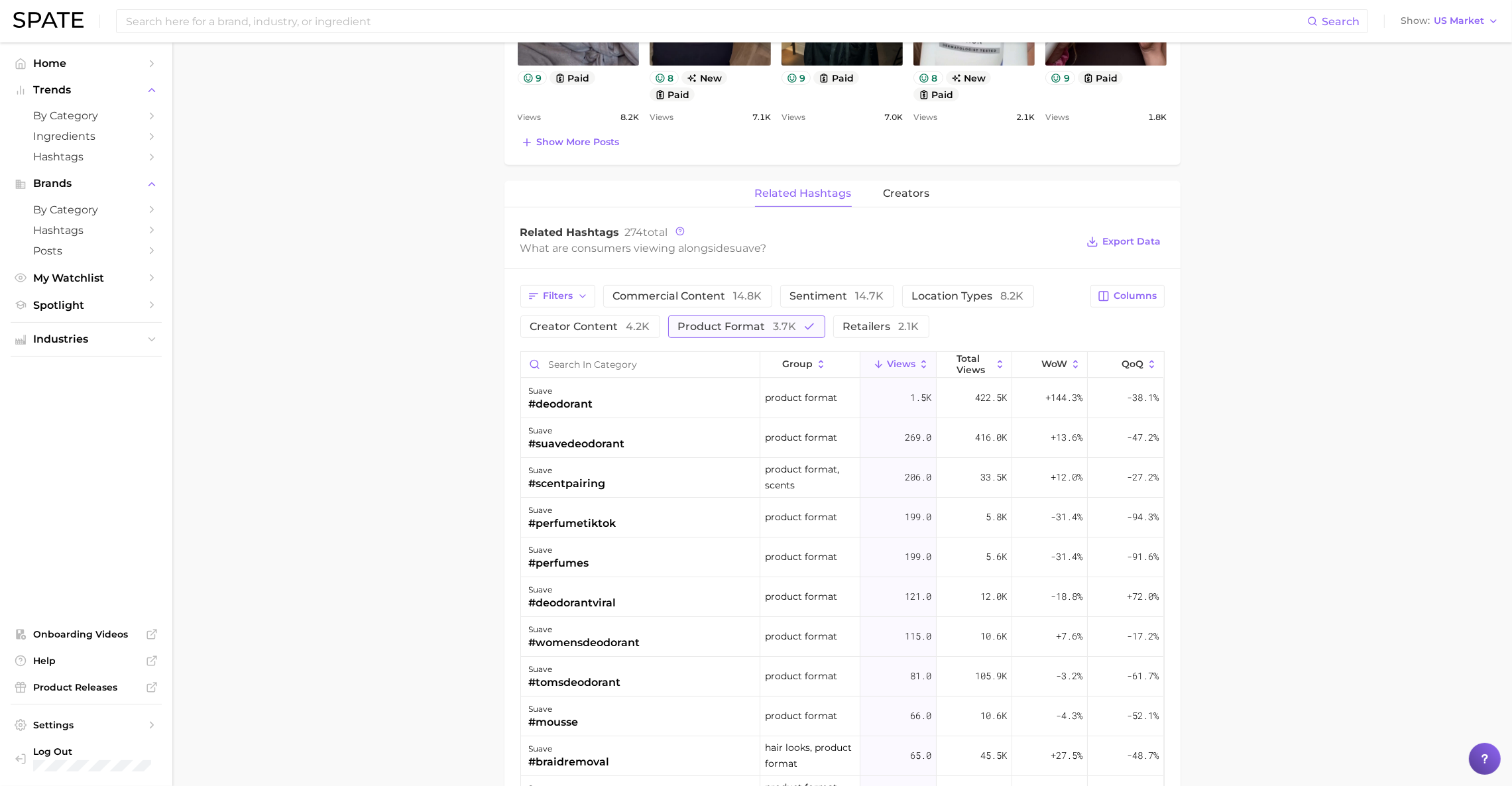
click at [746, 326] on span "product format 3.7k" at bounding box center [737, 326] width 119 height 11
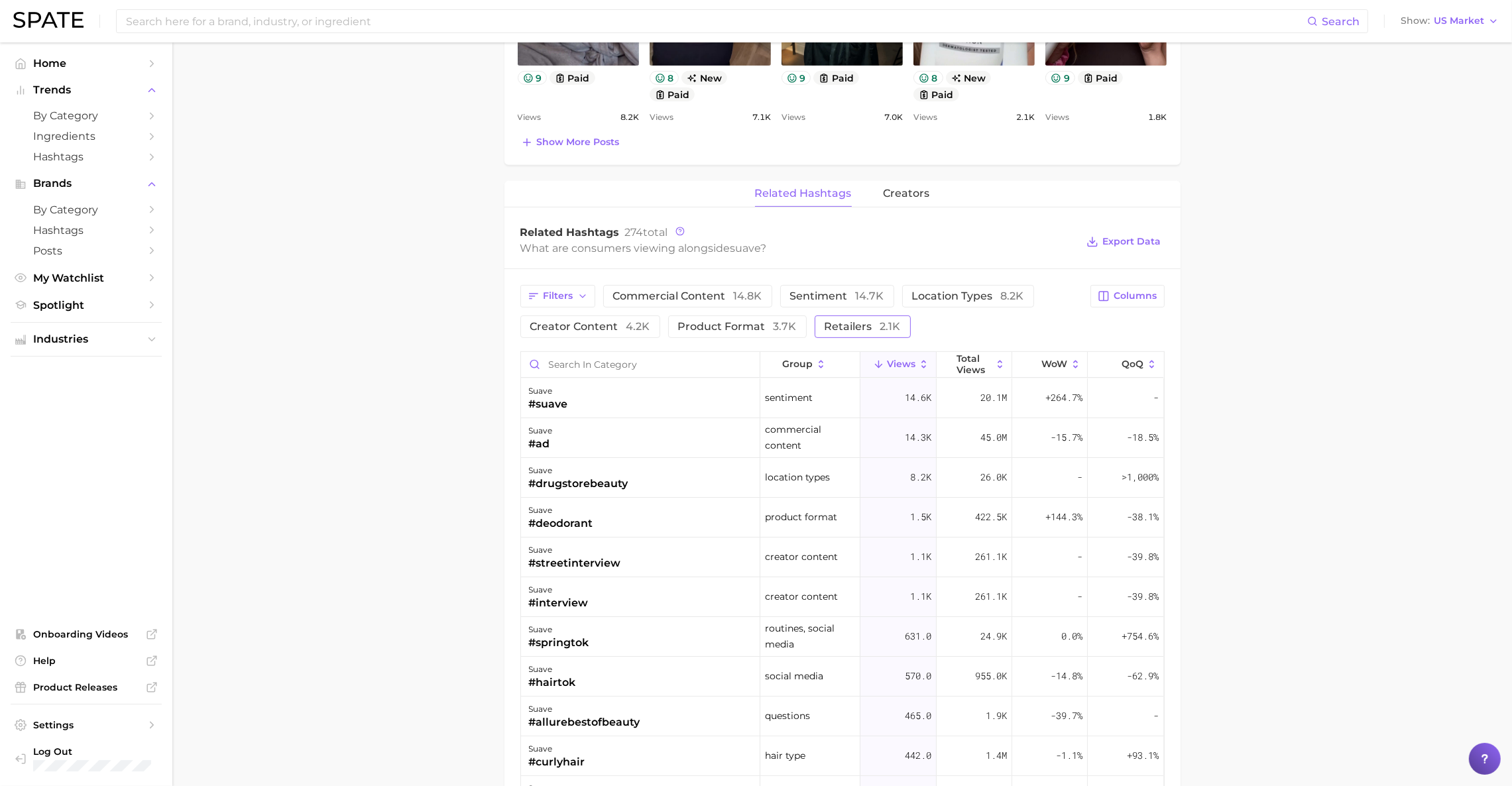
click at [867, 325] on span "retailers 2.1k" at bounding box center [863, 326] width 76 height 11
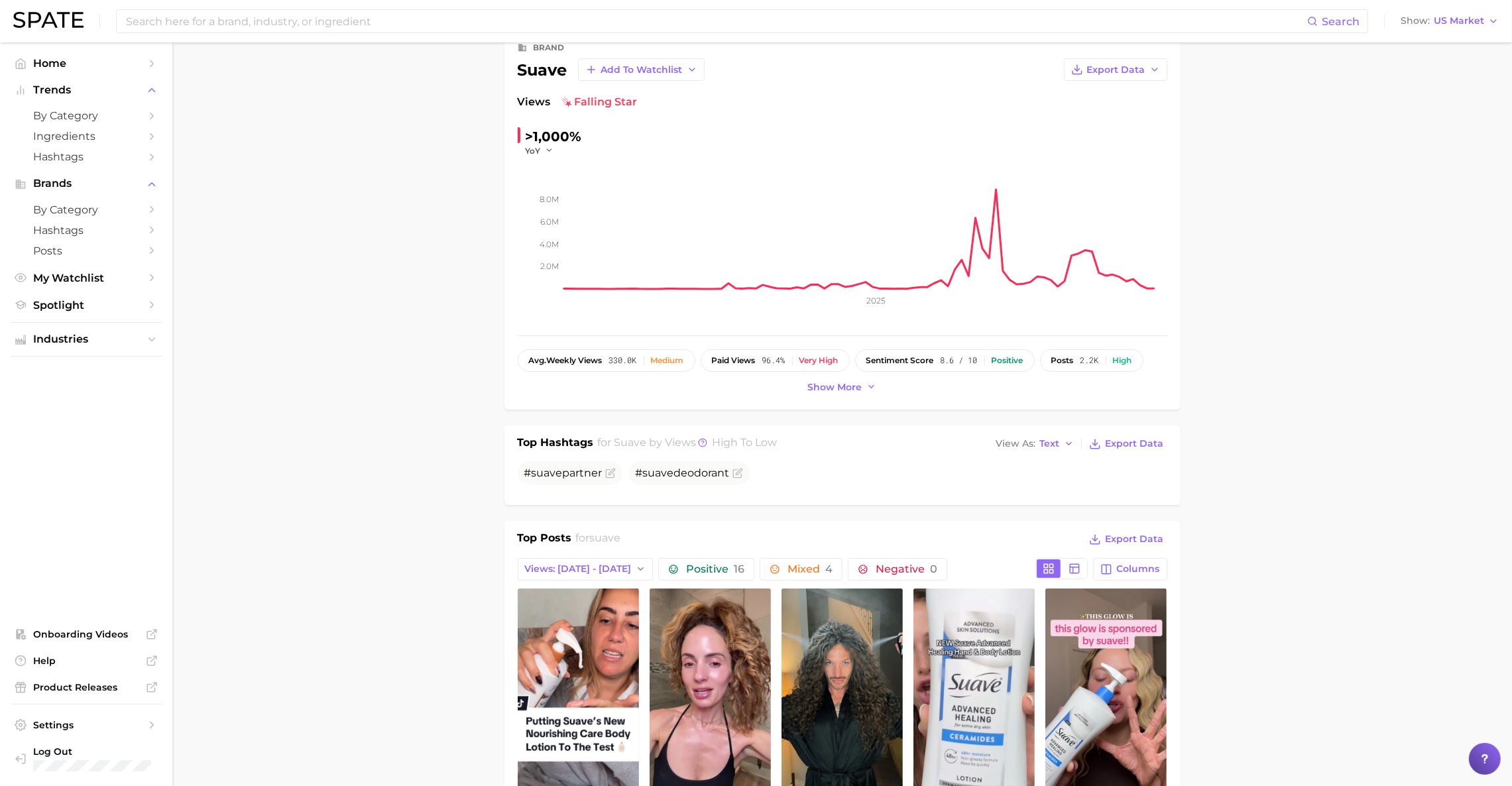
scroll to position [0, 0]
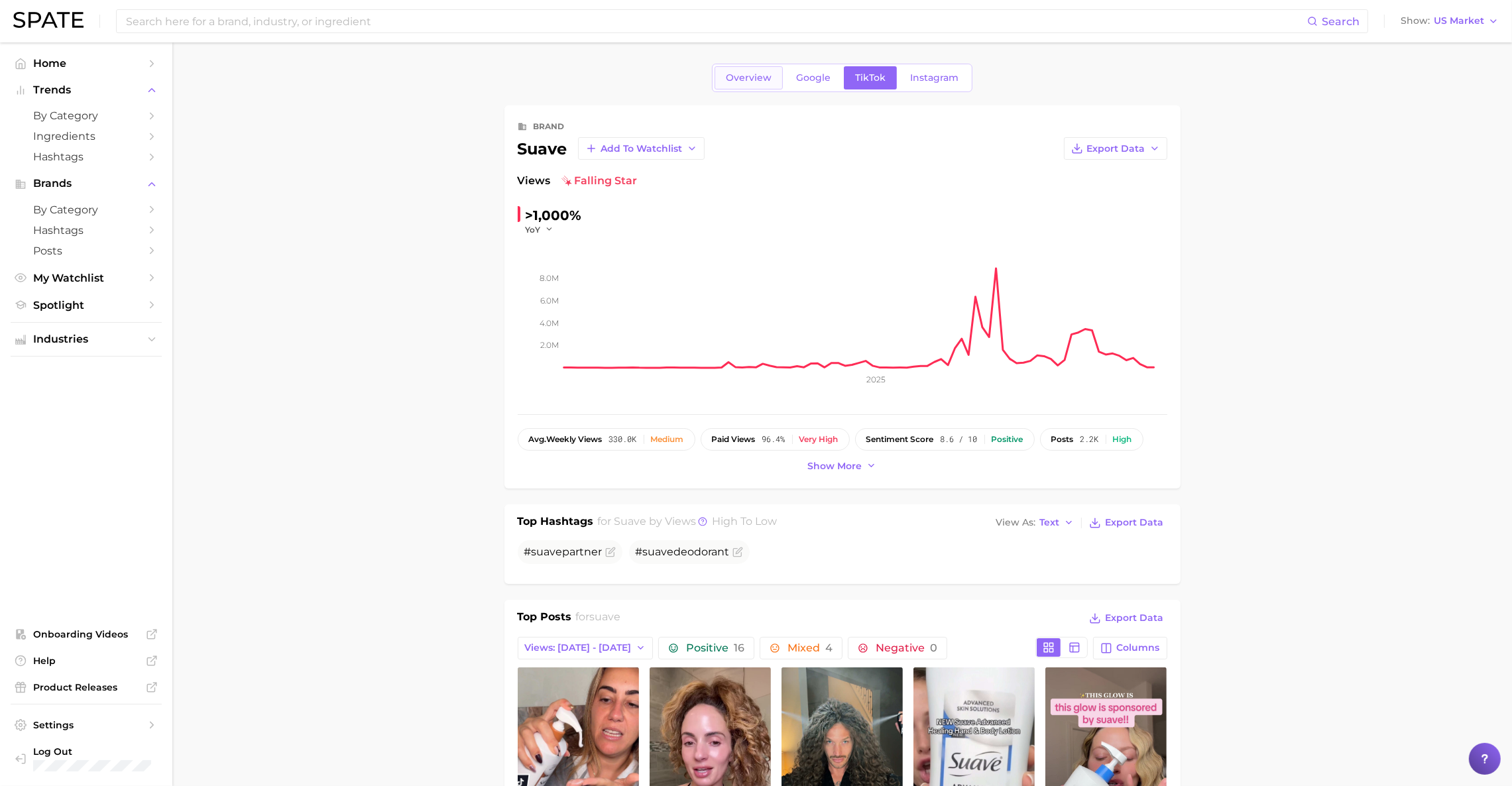
click at [735, 79] on span "Overview" at bounding box center [748, 78] width 46 height 12
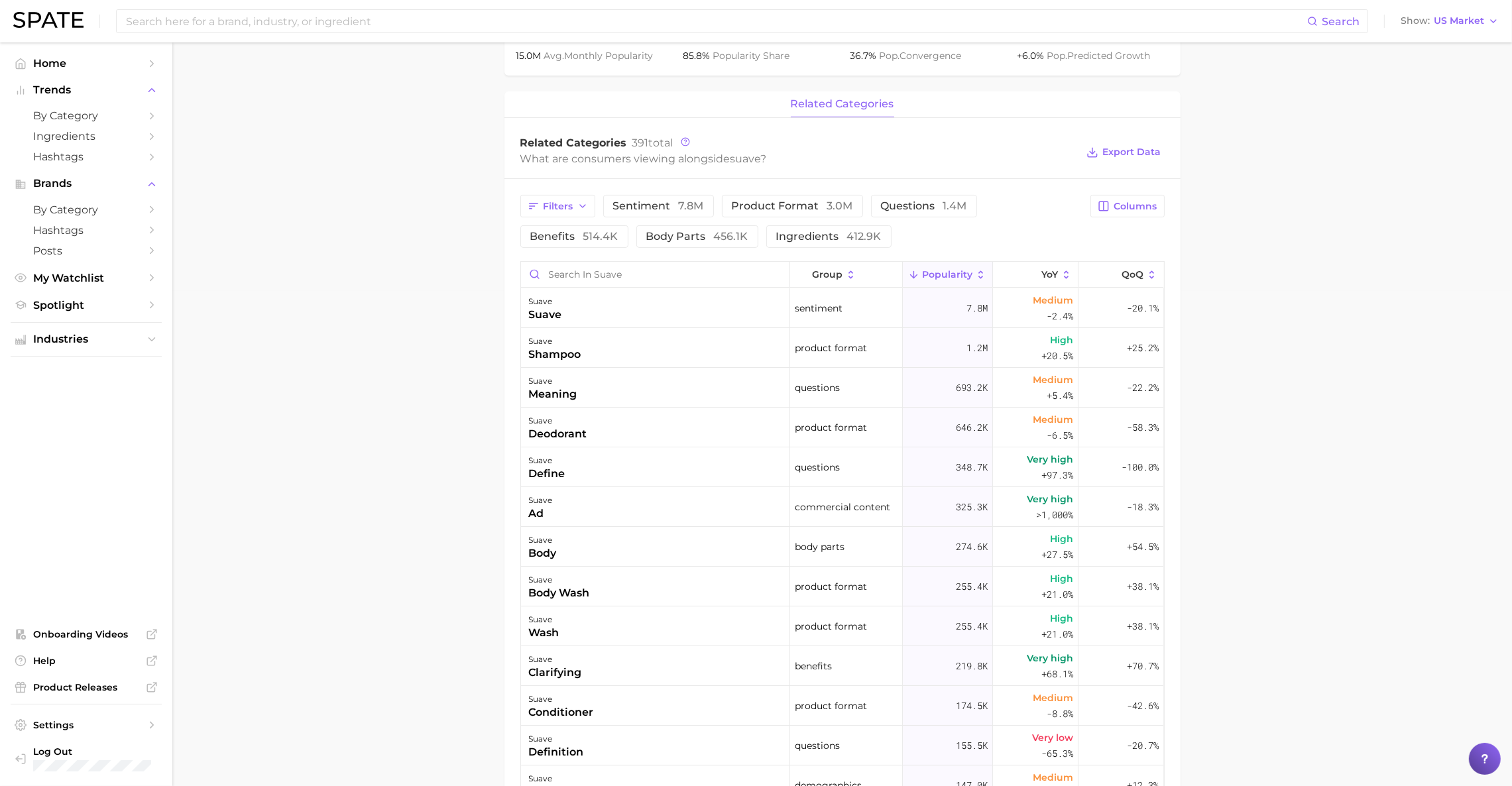
scroll to position [1, 0]
click at [781, 210] on span "product format 3.0m" at bounding box center [792, 206] width 122 height 11
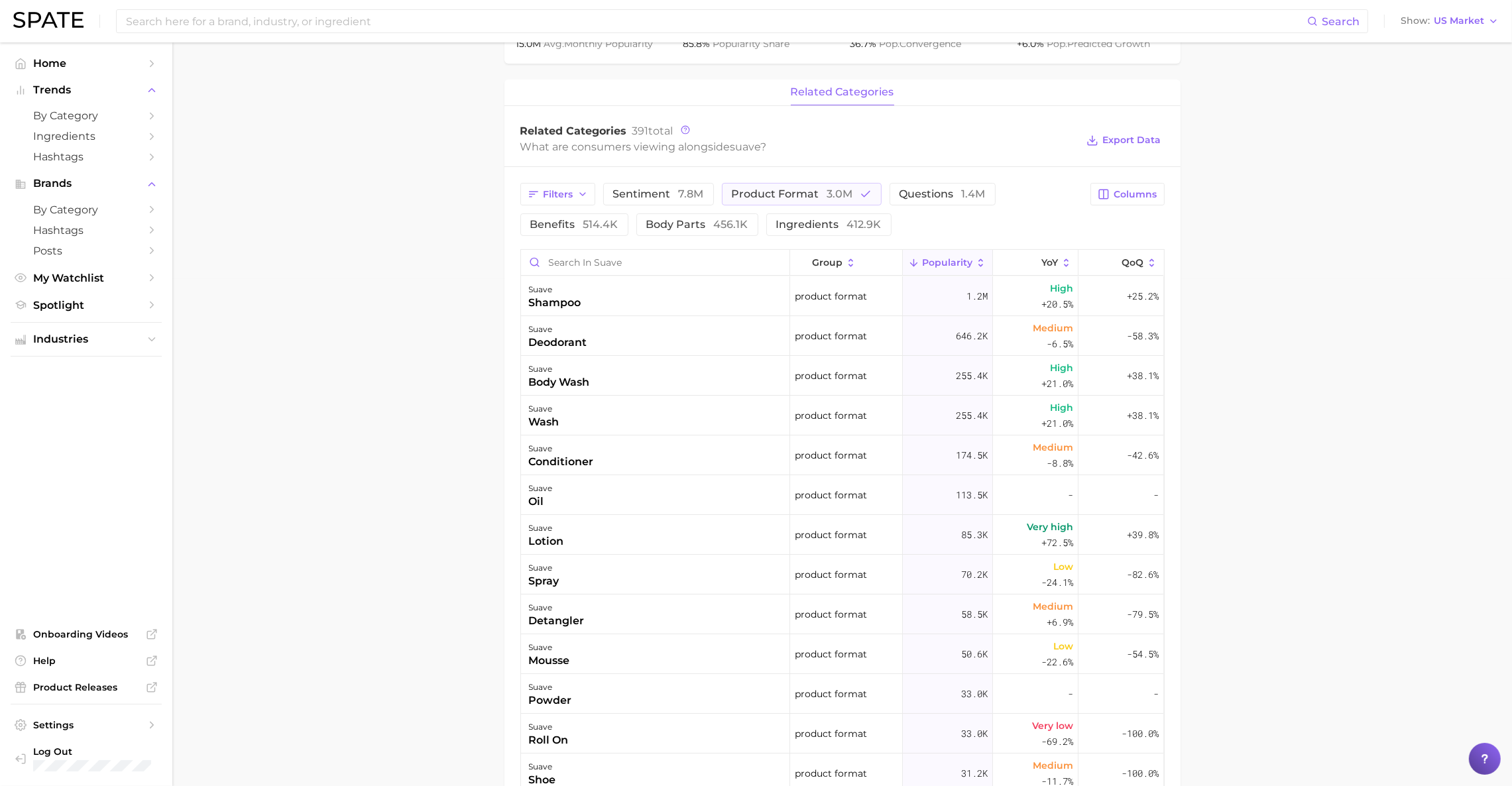
scroll to position [511, 0]
click at [790, 199] on button "product format 3.0m" at bounding box center [801, 189] width 160 height 22
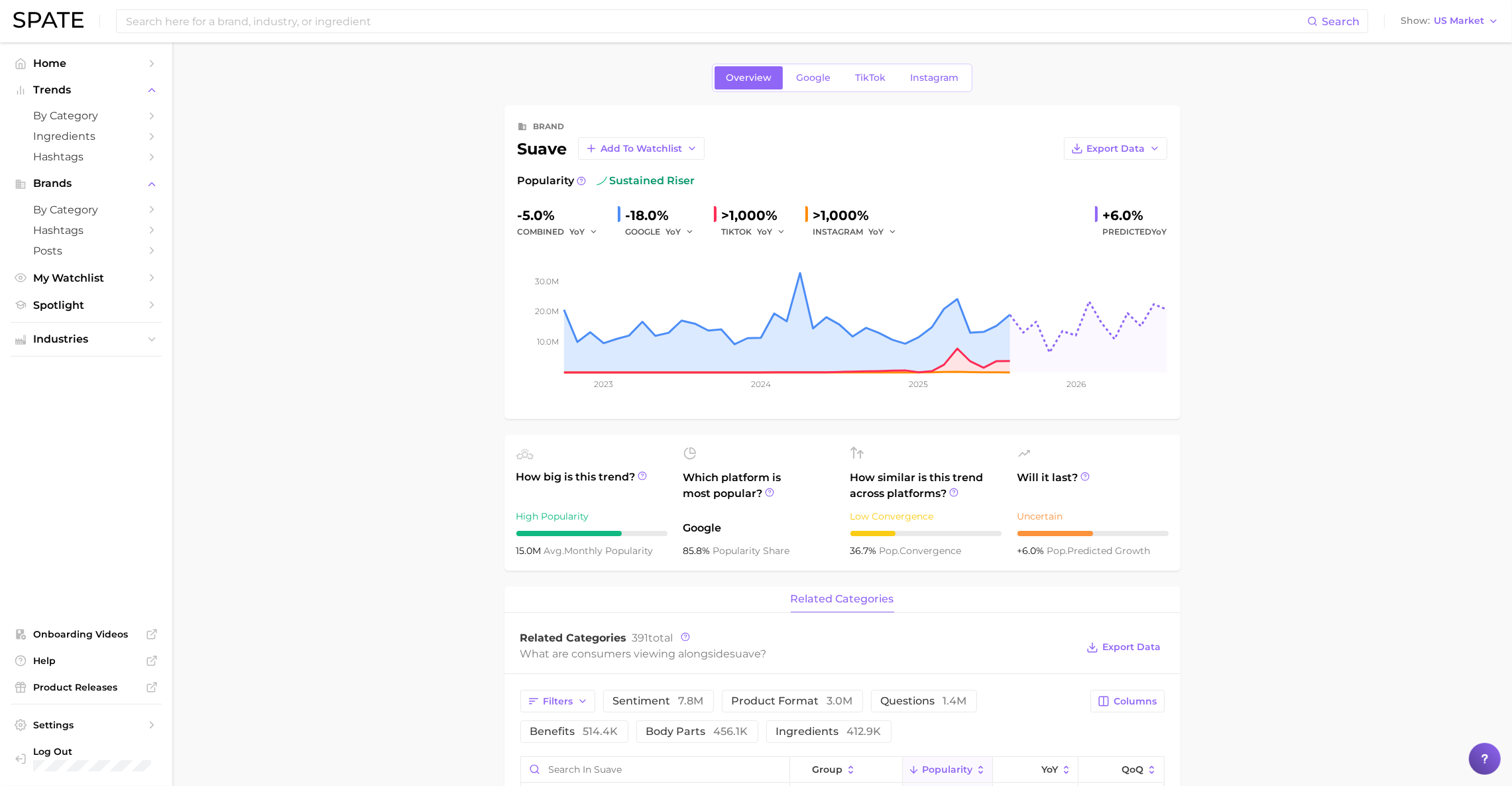
scroll to position [1, 0]
click at [868, 74] on span "TikTok" at bounding box center [869, 78] width 30 height 12
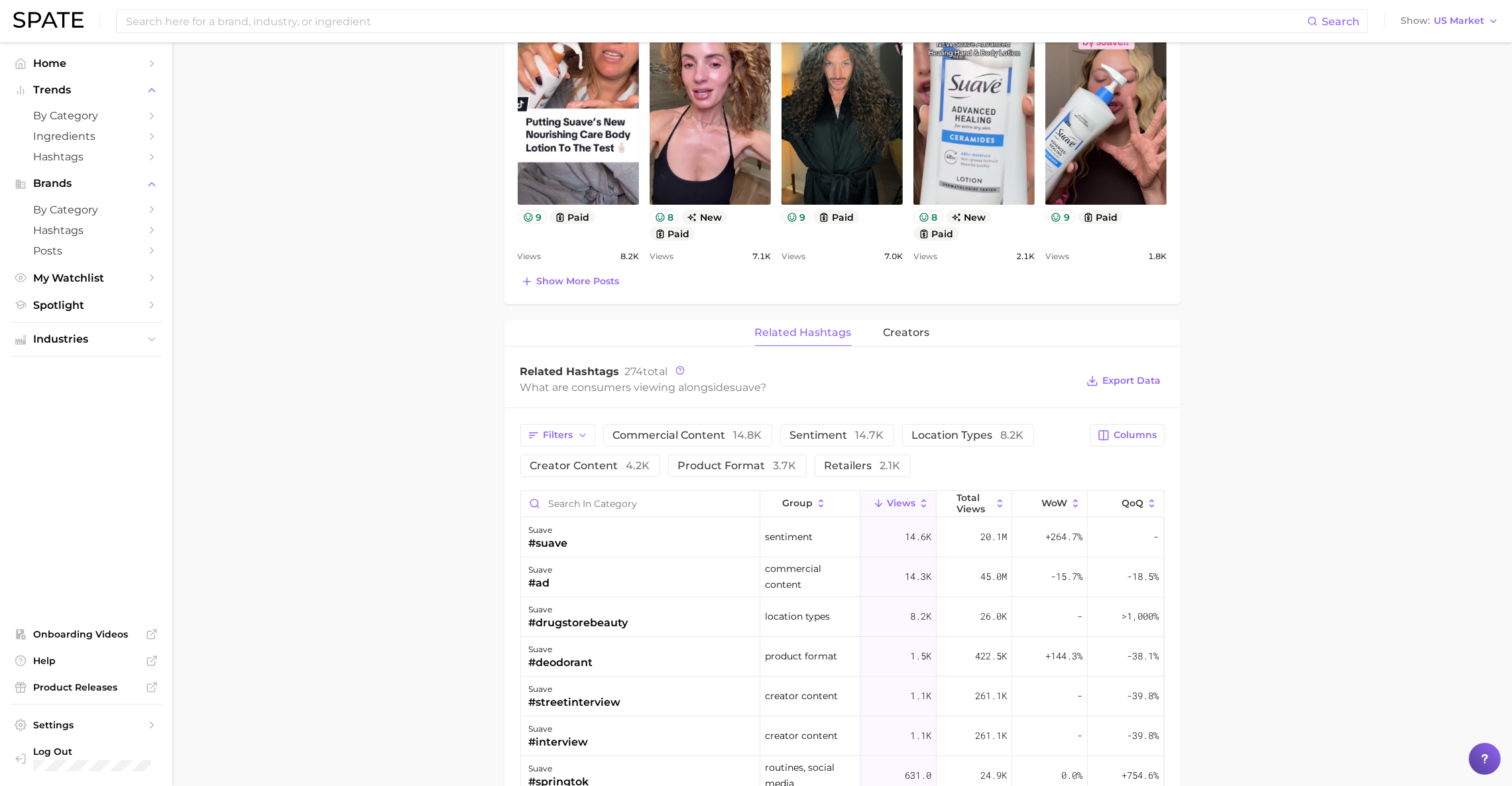
scroll to position [682, 0]
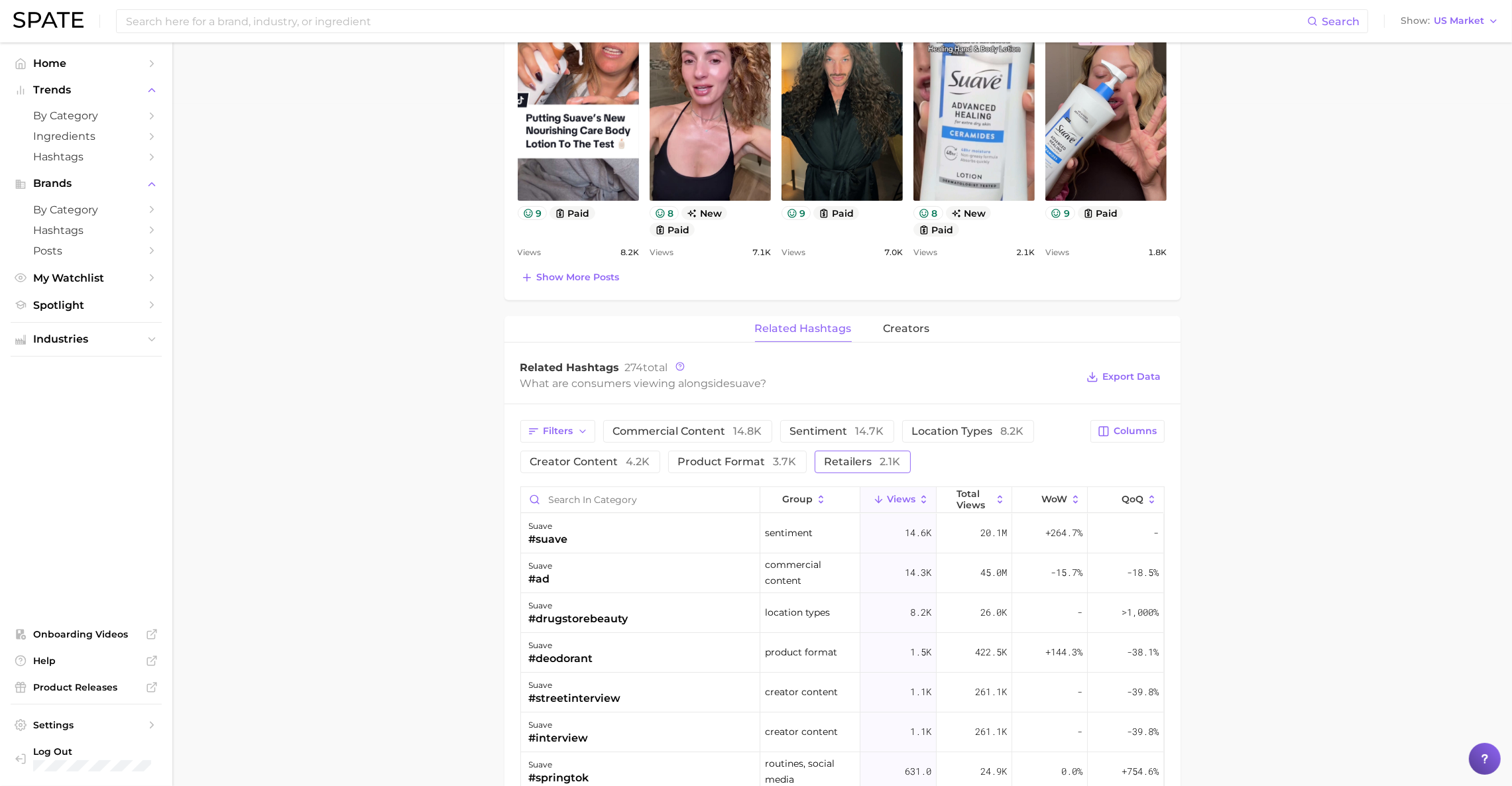
click at [856, 457] on span "retailers 2.1k" at bounding box center [863, 462] width 76 height 11
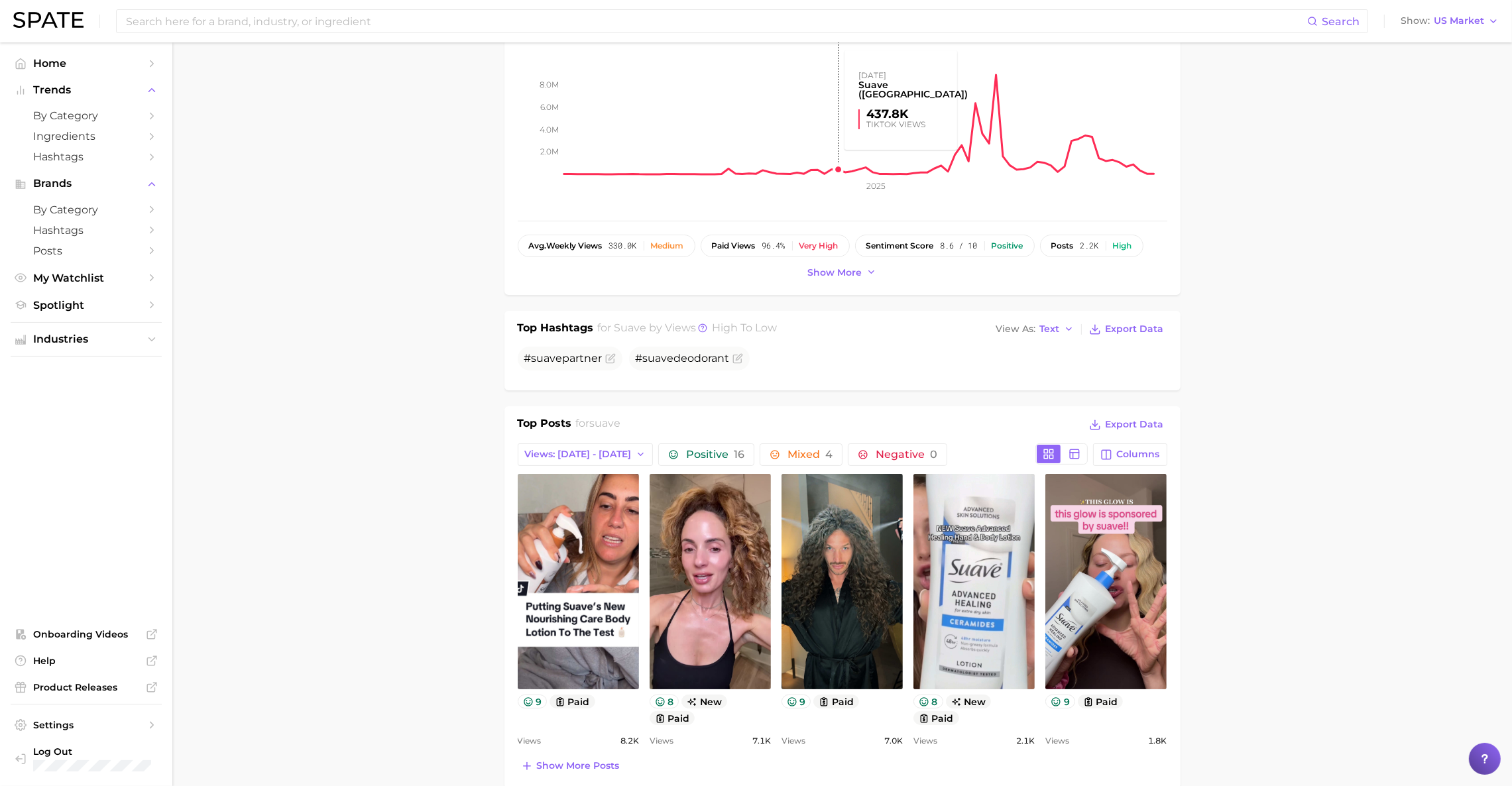
scroll to position [0, 0]
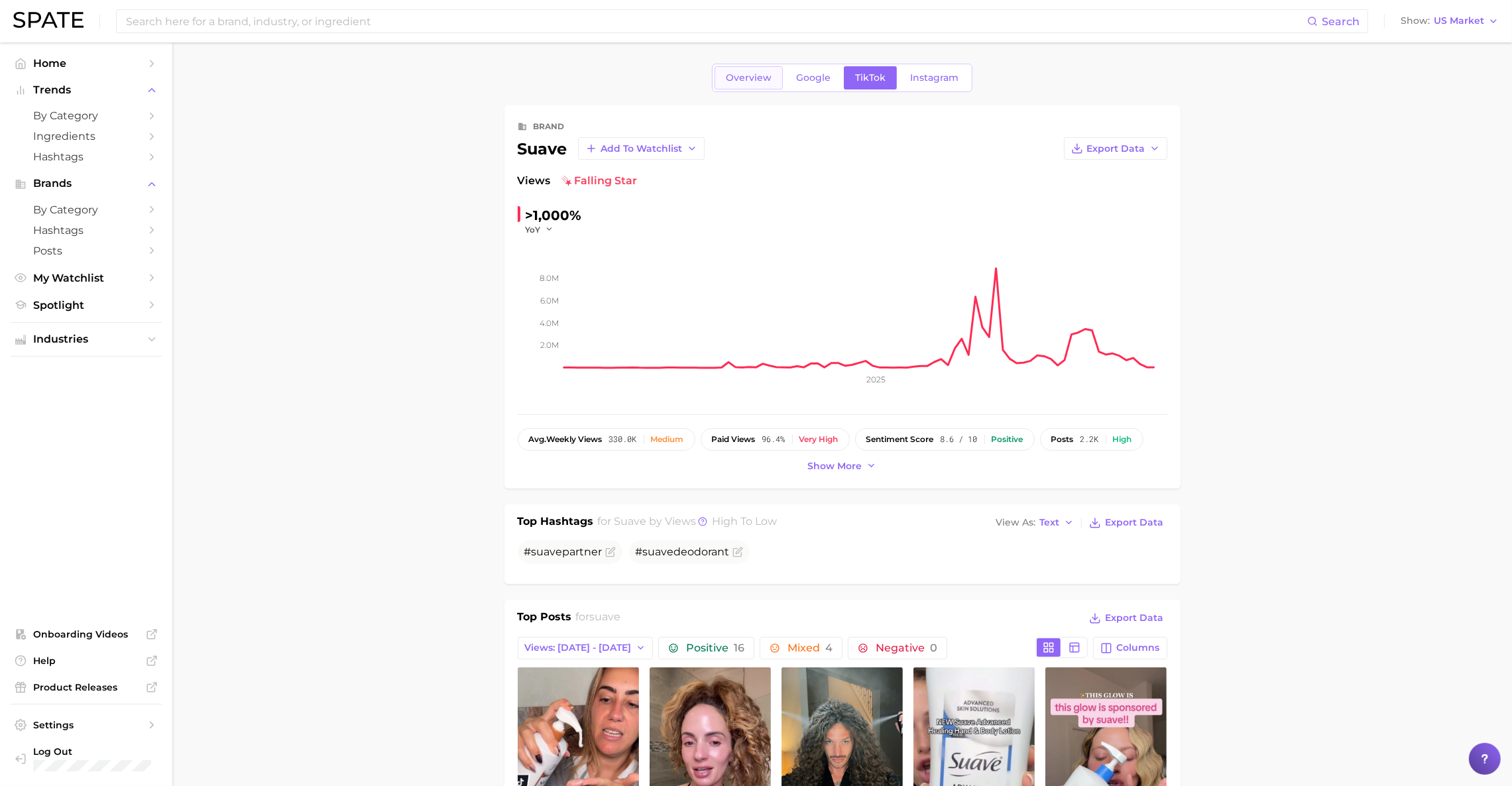
click at [755, 78] on span "Overview" at bounding box center [748, 78] width 46 height 12
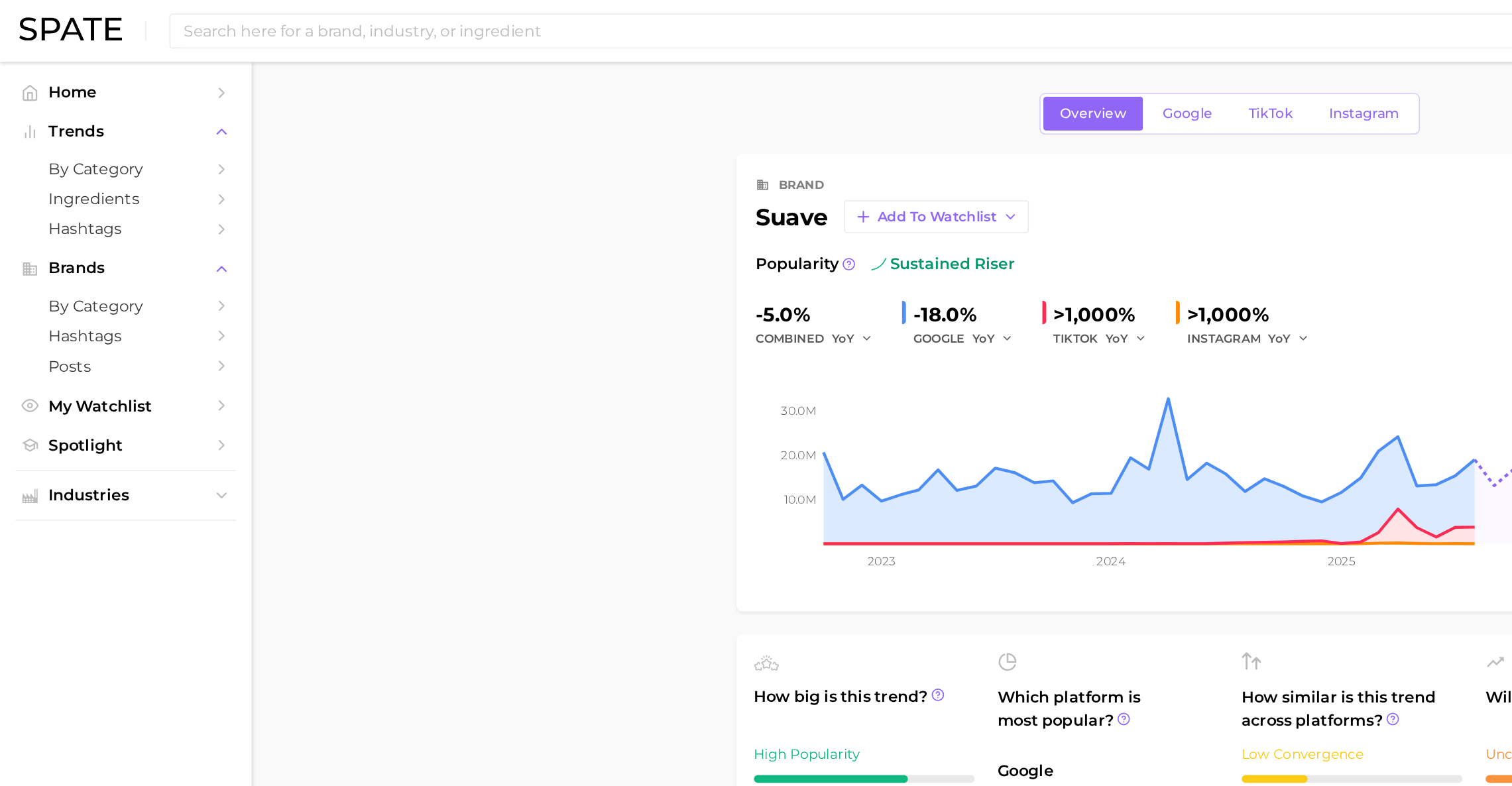
click at [34, 32] on div "Search Show US Market" at bounding box center [756, 21] width 1485 height 43
click at [44, 20] on img at bounding box center [49, 19] width 70 height 16
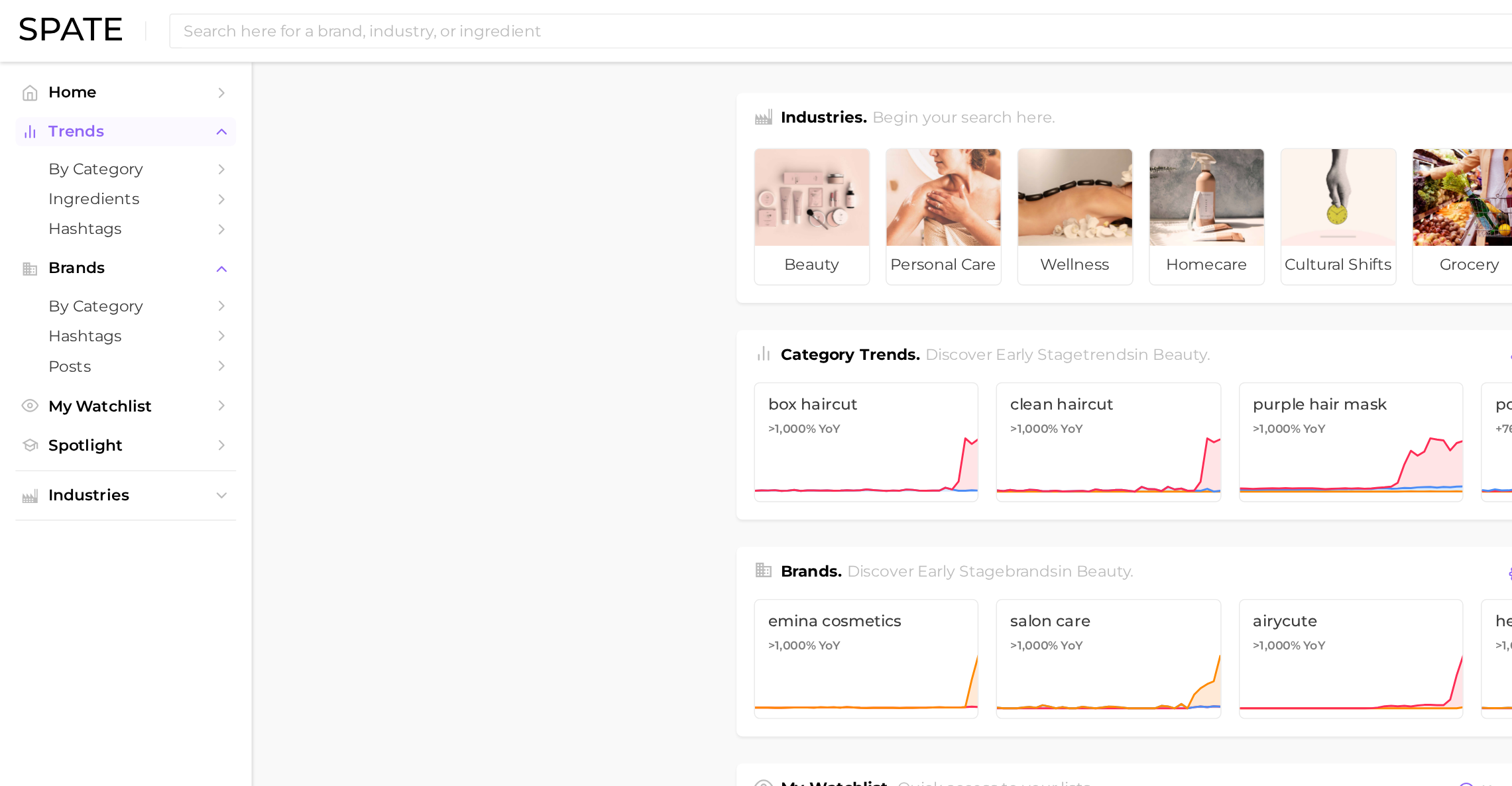
click at [51, 88] on span "Trends" at bounding box center [86, 90] width 106 height 12
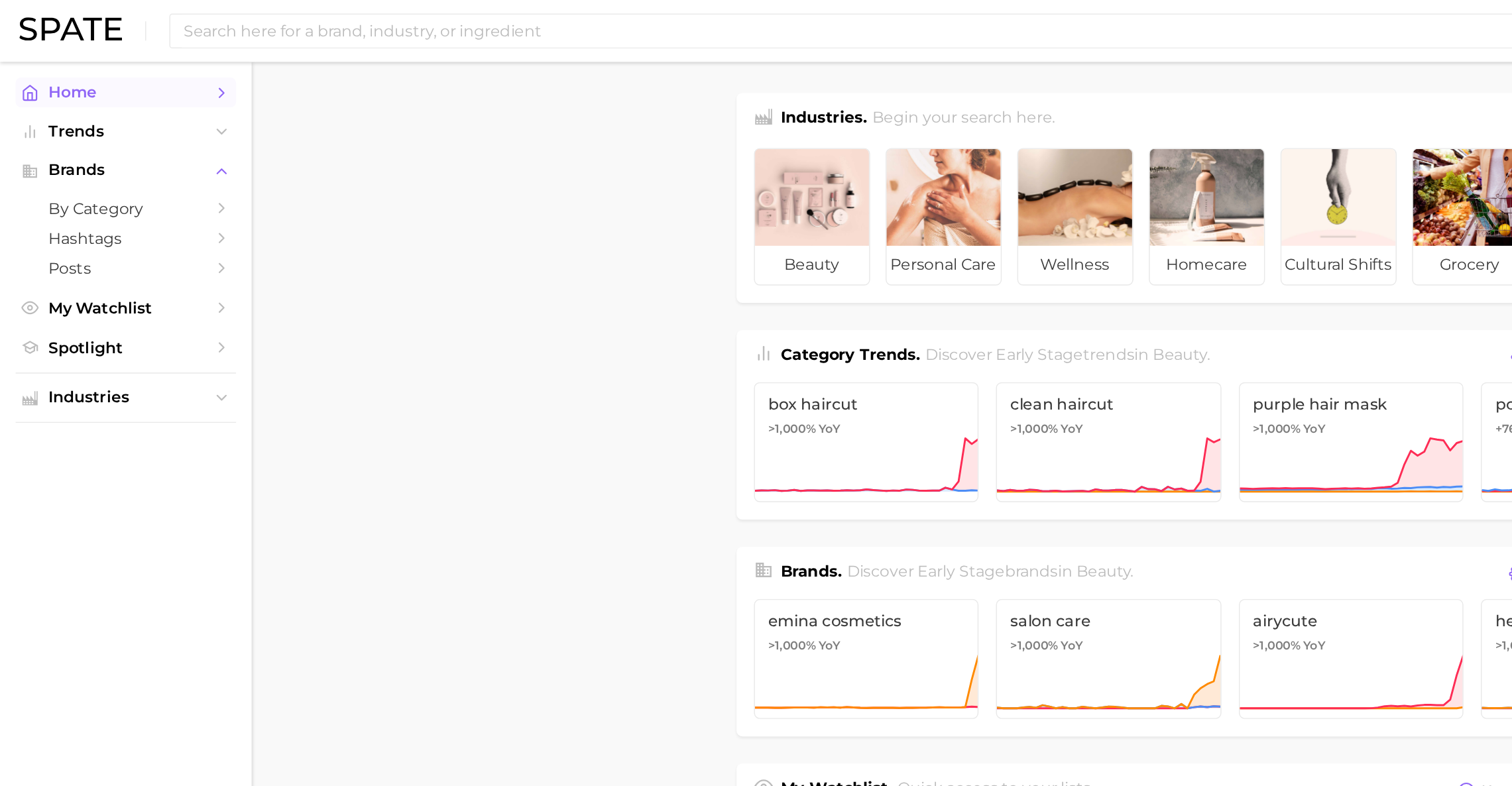
click at [49, 72] on link "Home" at bounding box center [86, 62] width 151 height 20
